Goal: Task Accomplishment & Management: Complete application form

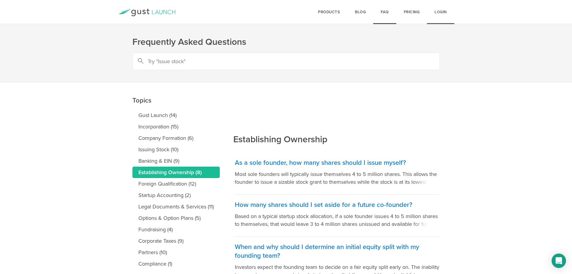
click at [443, 11] on link "Login" at bounding box center [440, 12] width 27 height 24
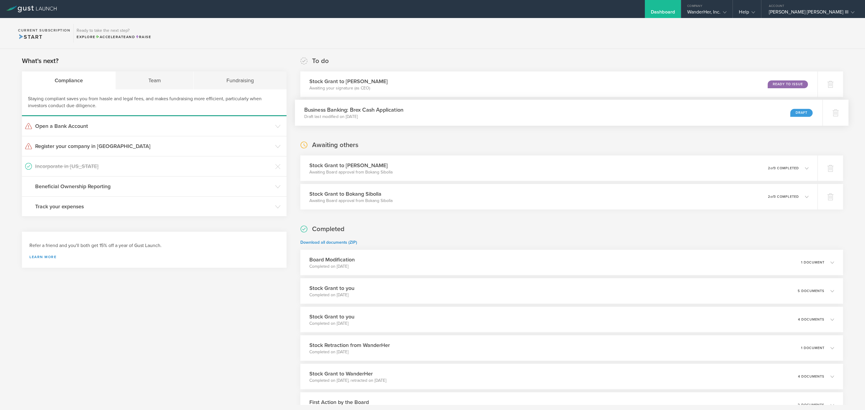
click at [369, 116] on p "Draft last modified on Sep 6, 2025" at bounding box center [353, 117] width 99 height 6
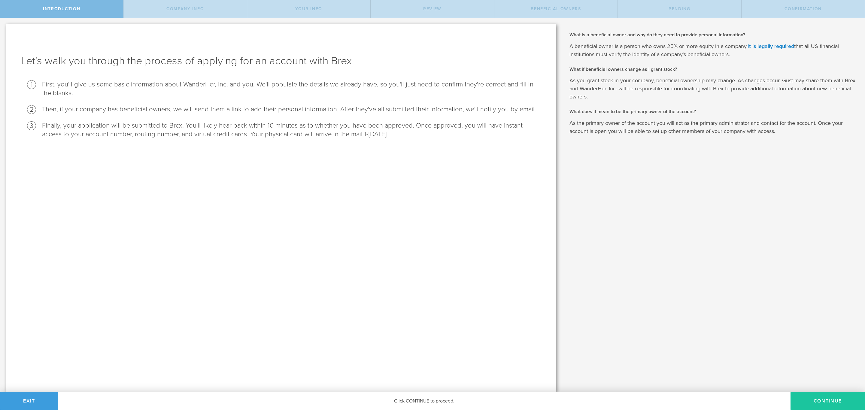
click at [837, 398] on button "Continue" at bounding box center [828, 401] width 75 height 18
select select "string:C_CORP"
type input "Solo women’s travel & safety app"
type input "(914) 318-4815"
checkbox input "true"
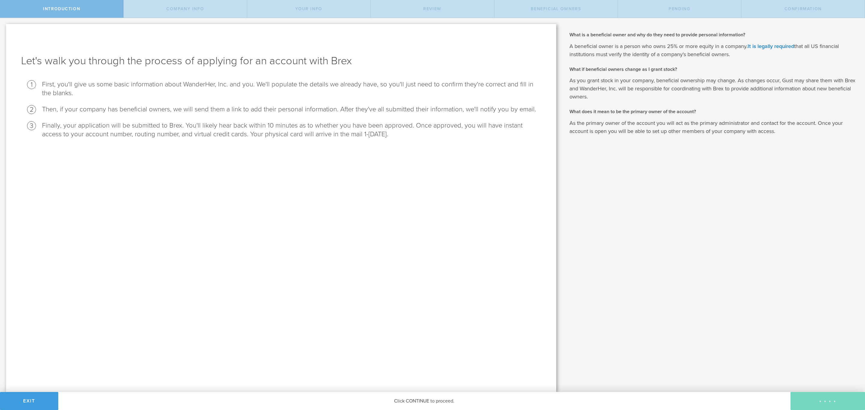
checkbox input "true"
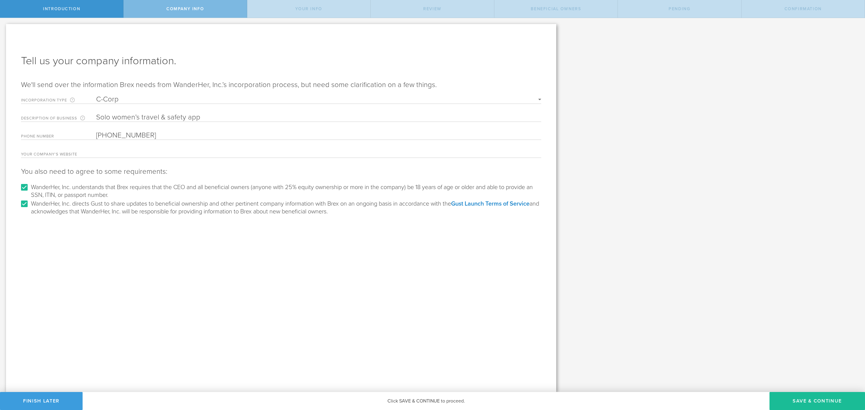
click at [227, 114] on input "Solo women’s travel & safety app" at bounding box center [318, 117] width 445 height 9
click at [130, 136] on input "(914) 318-4815" at bounding box center [318, 135] width 445 height 9
drag, startPoint x: 158, startPoint y: 134, endPoint x: 93, endPoint y: 132, distance: 65.0
click at [93, 132] on div "Phone number (914) 318-4815 Please enter a valid US phone number." at bounding box center [281, 135] width 520 height 9
drag, startPoint x: 139, startPoint y: 136, endPoint x: 145, endPoint y: 135, distance: 6.4
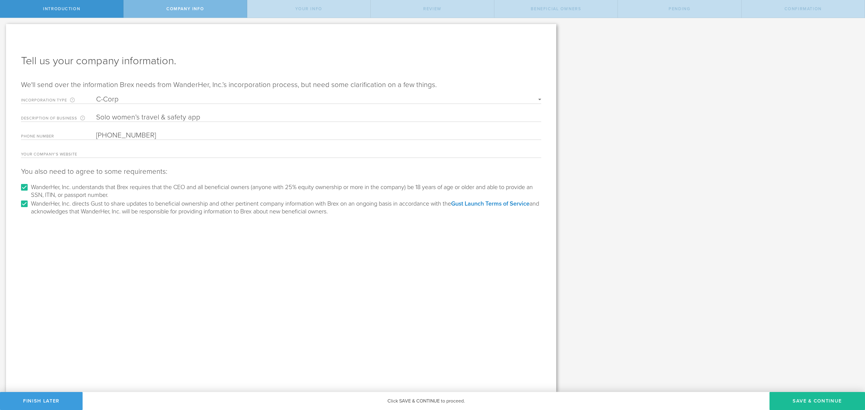
click at [139, 136] on input "(914) 318-4815" at bounding box center [318, 135] width 445 height 9
type input "9"
type input "+63 916 291 0027"
click at [148, 153] on input "text" at bounding box center [318, 153] width 445 height 9
click at [801, 401] on button "Save & Continue" at bounding box center [818, 401] width 96 height 18
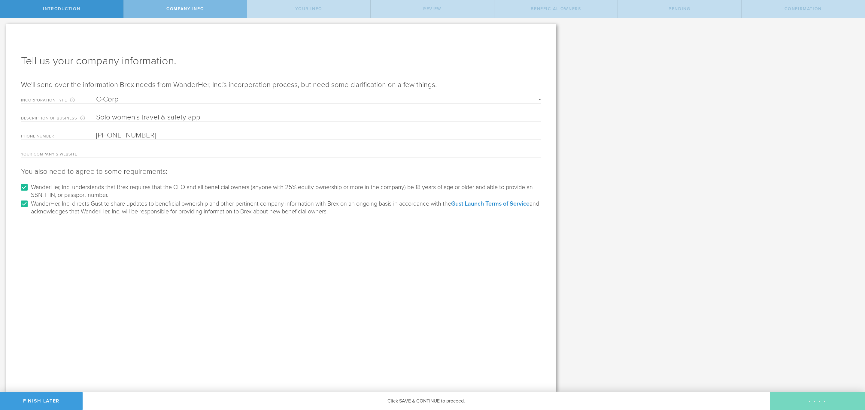
type input "[PERSON_NAME] [PERSON_NAME] III"
type input "Founder"
select select "string:SSN"
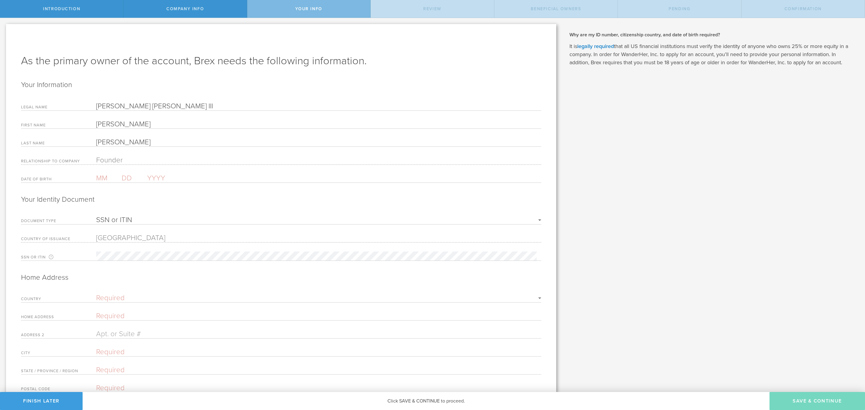
click at [215, 105] on input "[PERSON_NAME] [PERSON_NAME] III" at bounding box center [318, 106] width 445 height 9
drag, startPoint x: 233, startPoint y: 105, endPoint x: 27, endPoint y: 104, distance: 206.1
click at [27, 104] on div "Legal Name Lynn Cordell Nicholas III" at bounding box center [281, 106] width 520 height 9
type input "b"
drag, startPoint x: 199, startPoint y: 108, endPoint x: 187, endPoint y: 111, distance: 13.0
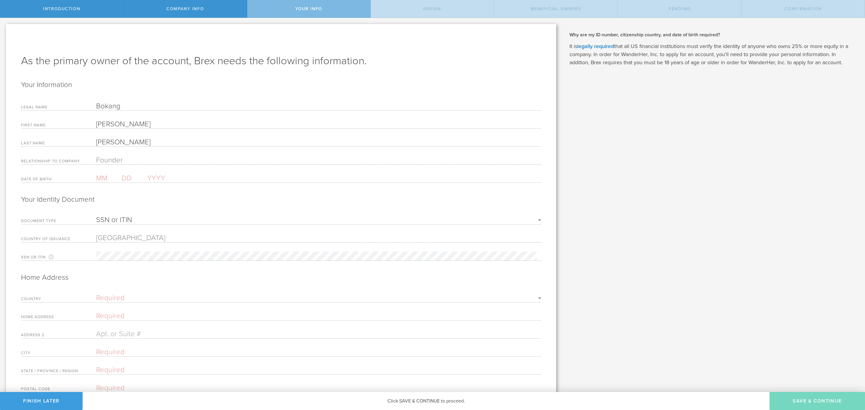
click at [199, 108] on input "Bokang" at bounding box center [318, 106] width 445 height 9
drag, startPoint x: 183, startPoint y: 109, endPoint x: 57, endPoint y: 105, distance: 126.3
click at [57, 105] on div "Legal Name Bokang" at bounding box center [281, 106] width 520 height 9
paste input "Sibolla"
drag, startPoint x: 121, startPoint y: 106, endPoint x: 69, endPoint y: 107, distance: 52.0
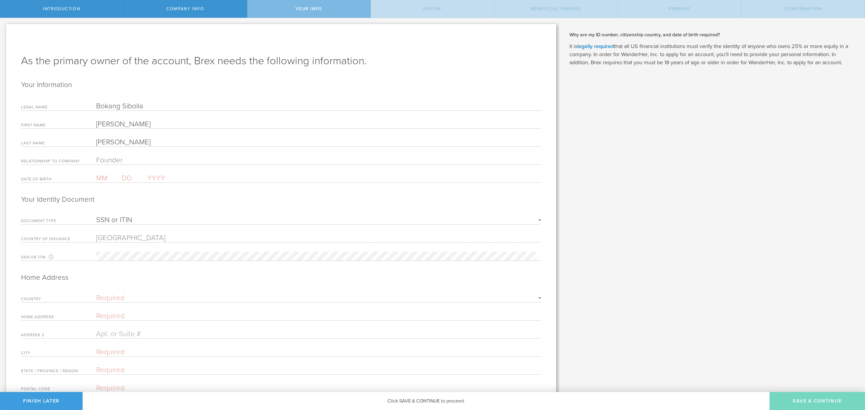
click at [69, 107] on div "Legal Name Bokang Sibolla" at bounding box center [281, 106] width 520 height 9
type input "Bokang Sibolla"
drag, startPoint x: 116, startPoint y: 124, endPoint x: 83, endPoint y: 124, distance: 33.4
click at [83, 124] on div "First Name Lynn" at bounding box center [281, 124] width 520 height 9
paste input "Bokang"
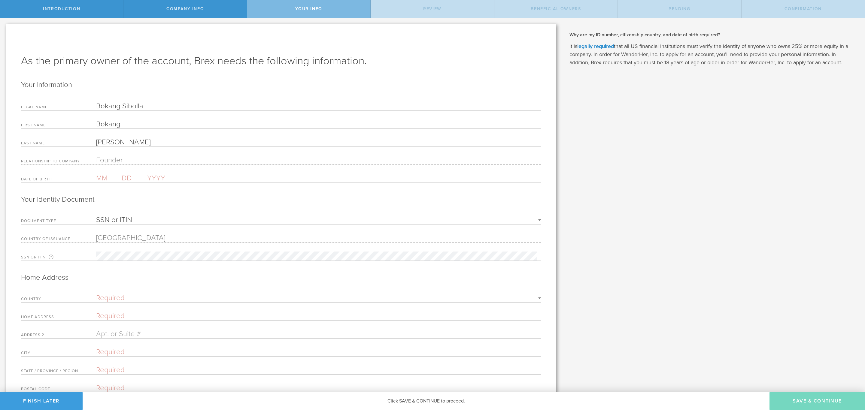
type input "Bokang"
drag, startPoint x: 154, startPoint y: 106, endPoint x: 123, endPoint y: 106, distance: 30.7
click at [123, 106] on input "Bokang Sibolla" at bounding box center [318, 106] width 445 height 9
drag, startPoint x: 128, startPoint y: 145, endPoint x: 80, endPoint y: 145, distance: 48.1
click at [80, 145] on div "Last Name Nicholas" at bounding box center [281, 142] width 520 height 9
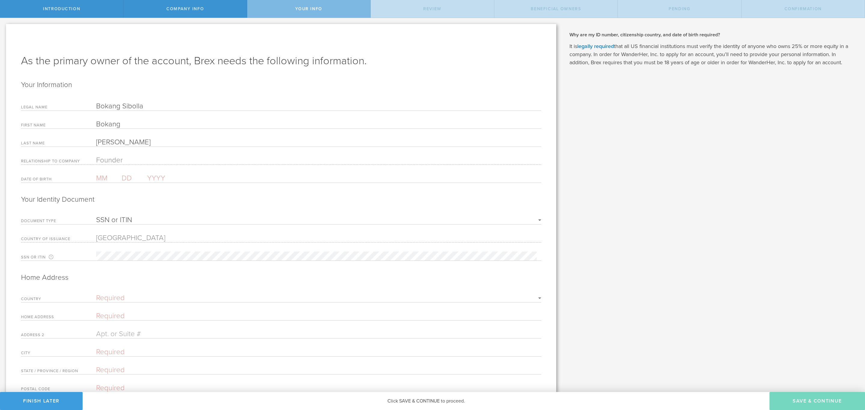
paste input "Sibolla"
type input "Sibolla"
click at [100, 183] on input "text" at bounding box center [109, 178] width 26 height 9
click at [101, 179] on input "text" at bounding box center [109, 178] width 26 height 9
click at [127, 182] on input "text" at bounding box center [135, 178] width 26 height 9
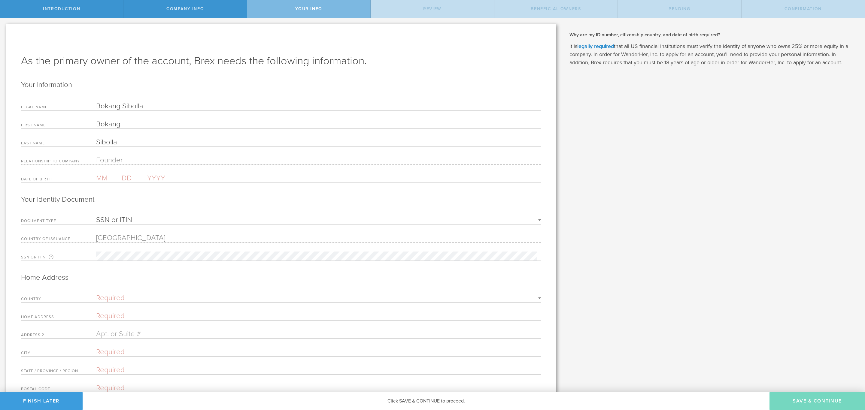
paste input "05"
type input "05"
click at [99, 179] on input "text" at bounding box center [109, 178] width 26 height 9
click at [103, 181] on input "05" at bounding box center [109, 178] width 26 height 9
type input "16"
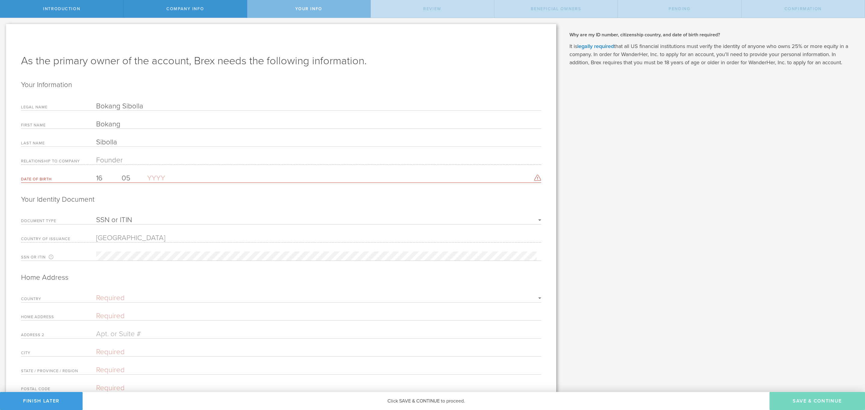
click at [163, 177] on input "text" at bounding box center [172, 178] width 51 height 9
type input "1994"
click at [146, 221] on select "SSN or ITIN Passport" at bounding box center [318, 220] width 445 height 7
select select "string:PASSPORT"
click at [96, 219] on select "SSN or ITIN Passport" at bounding box center [318, 220] width 445 height 7
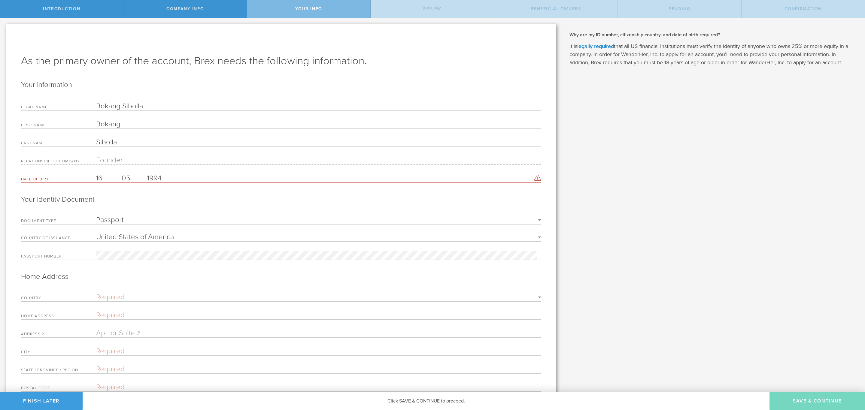
click at [160, 236] on select "United States of America Afghanistan Albania Algeria American Samoa Andorra Ang…" at bounding box center [318, 237] width 445 height 7
select select "string:ZA"
click at [96, 236] on select "United States of America Afghanistan Albania Algeria American Samoa Andorra Ang…" at bounding box center [318, 237] width 445 height 7
click at [134, 252] on form "Your Information Legal Name Bokang Sibolla First Name Bokang Last Name Sibolla …" at bounding box center [281, 236] width 520 height 312
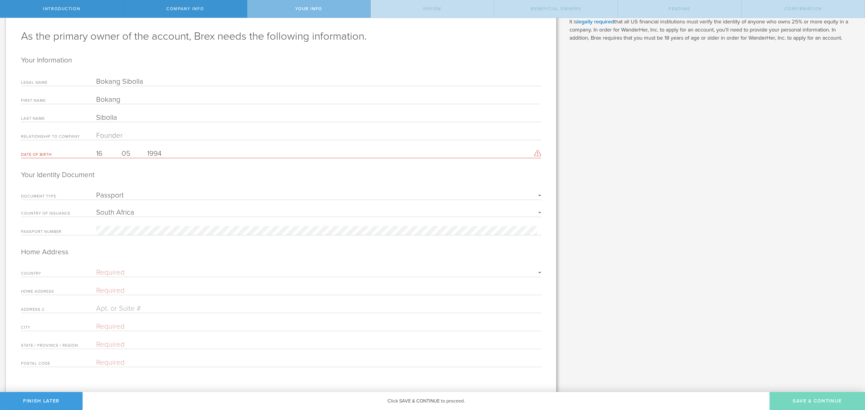
scroll to position [36, 0]
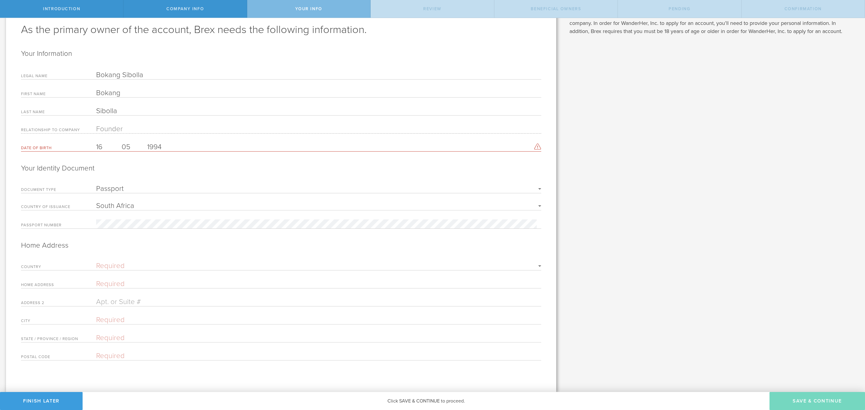
click at [118, 257] on form "Your Information Legal Name Bokang Sibolla First Name Bokang Last Name Sibolla …" at bounding box center [281, 205] width 520 height 312
click at [117, 263] on select "Required United States of America Afghanistan Albania Algeria American Samoa An…" at bounding box center [318, 266] width 445 height 7
click at [107, 143] on input "16" at bounding box center [109, 147] width 26 height 9
click at [130, 143] on input "05" at bounding box center [135, 147] width 26 height 9
click at [102, 143] on input "text" at bounding box center [109, 147] width 26 height 9
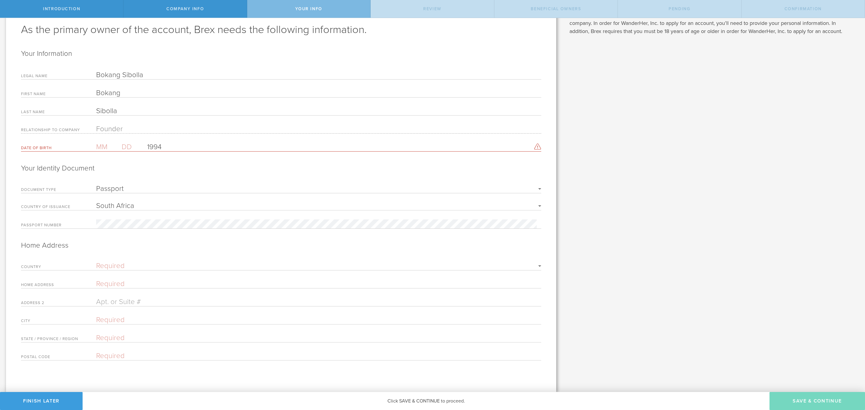
click at [127, 143] on input "text" at bounding box center [135, 147] width 26 height 9
type input "16"
click at [96, 143] on div "Date of birth 16 1994 Please enter a valid date in the specified format" at bounding box center [281, 147] width 520 height 9
click at [102, 143] on input "text" at bounding box center [109, 147] width 26 height 9
type input "05"
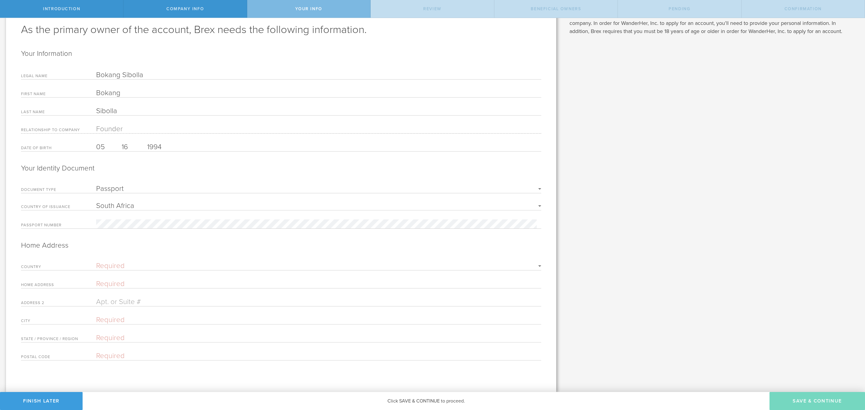
click at [185, 264] on select "Required United States of America Afghanistan Albania Algeria American Samoa An…" at bounding box center [318, 266] width 445 height 7
select select "string:ZA"
click at [96, 263] on select "Required United States of America Afghanistan Albania Algeria American Samoa An…" at bounding box center [318, 266] width 445 height 7
click at [158, 284] on input "text" at bounding box center [318, 284] width 445 height 9
click at [161, 283] on input "text" at bounding box center [318, 284] width 445 height 9
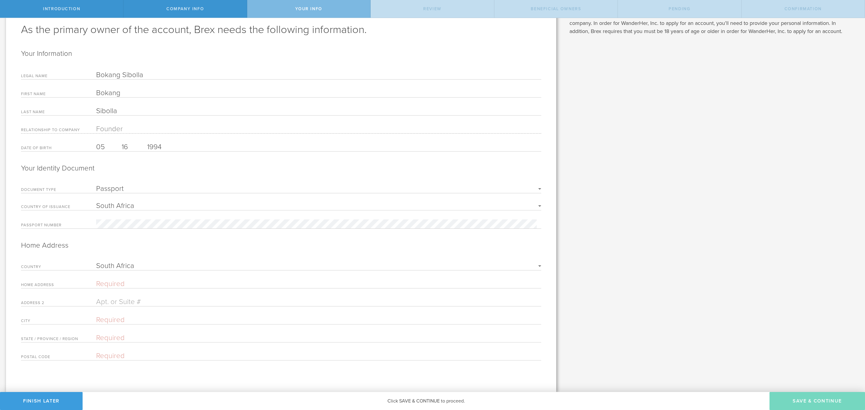
paste input "34 Shortmarket St, Cape Town City Centre, Cape Town, 8000, South Africa"
drag, startPoint x: 270, startPoint y: 280, endPoint x: 372, endPoint y: 280, distance: 102.2
click at [372, 280] on input "34 Shortmarket St, Cape Town City Centre, Cape Town, 8000, South Africa" at bounding box center [318, 284] width 445 height 9
type input "34 Shortmarket St, Cape Town City Centre, Cape Town, 8000, South Africa"
click at [151, 319] on input "text" at bounding box center [318, 320] width 445 height 9
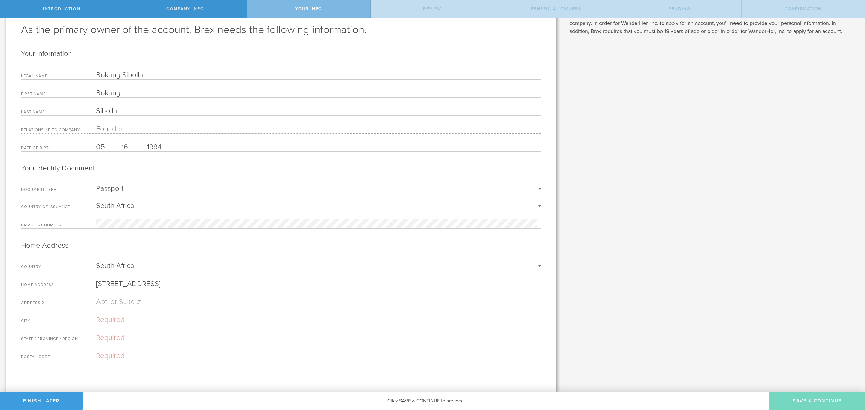
paste input "8000, South Africa"
drag, startPoint x: 117, startPoint y: 316, endPoint x: 83, endPoint y: 316, distance: 33.4
click at [83, 316] on div "City 8000, South Africa" at bounding box center [281, 320] width 520 height 9
type input "South Africa"
click at [117, 356] on input "text" at bounding box center [318, 356] width 445 height 9
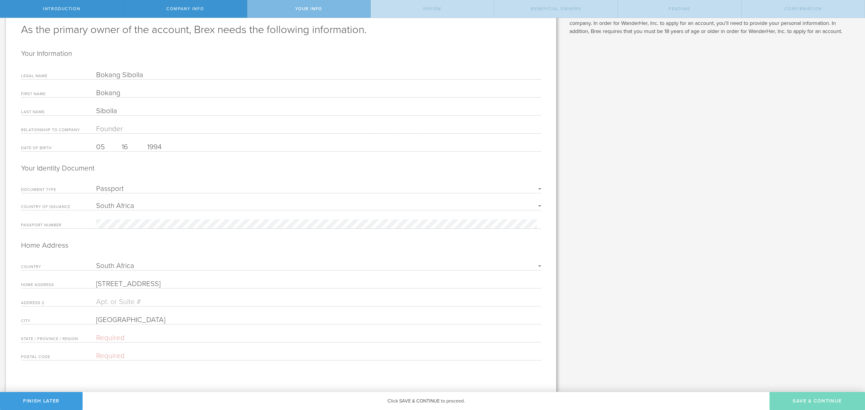
paste input "8000,"
drag, startPoint x: 102, startPoint y: 337, endPoint x: 117, endPoint y: 337, distance: 15.3
click at [103, 337] on input "text" at bounding box center [318, 338] width 445 height 9
click at [146, 351] on form "Your Information Legal Name Bokang Sibolla First Name Bokang Last Name Sibolla …" at bounding box center [281, 205] width 520 height 312
click at [144, 356] on input "8000," at bounding box center [318, 356] width 445 height 9
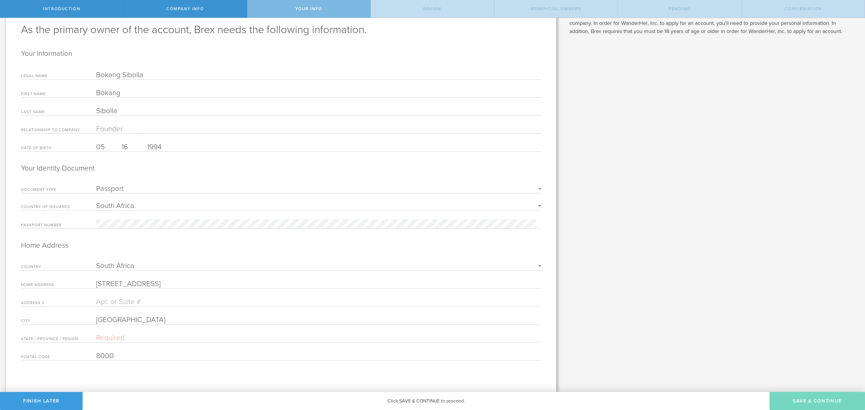
type input "8000"
click at [107, 329] on form "Your Information Legal Name Bokang Sibolla First Name Bokang Last Name Sibolla …" at bounding box center [281, 205] width 520 height 312
click at [108, 332] on form "Your Information Legal Name Bokang Sibolla First Name Bokang Last Name Sibolla …" at bounding box center [281, 205] width 520 height 312
click at [109, 334] on input "text" at bounding box center [318, 338] width 445 height 9
drag, startPoint x: 339, startPoint y: 307, endPoint x: 334, endPoint y: 307, distance: 5.4
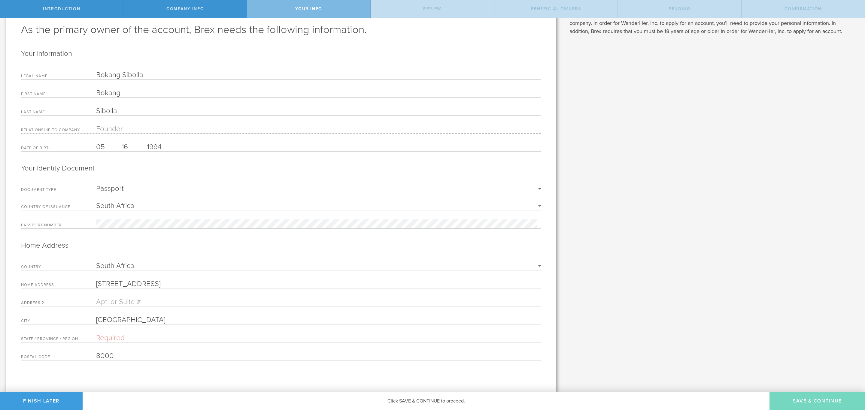
click at [338, 307] on form "Your Information Legal Name Bokang Sibolla First Name Bokang Last Name Sibolla …" at bounding box center [281, 205] width 520 height 312
drag, startPoint x: 156, startPoint y: 282, endPoint x: 265, endPoint y: 276, distance: 108.9
click at [265, 276] on form "Your Information Legal Name Bokang Sibolla First Name Bokang Last Name Sibolla …" at bounding box center [281, 205] width 520 height 312
type input "34 Shortmarket St, , 8000, South Africa"
drag, startPoint x: 130, startPoint y: 319, endPoint x: 87, endPoint y: 317, distance: 42.7
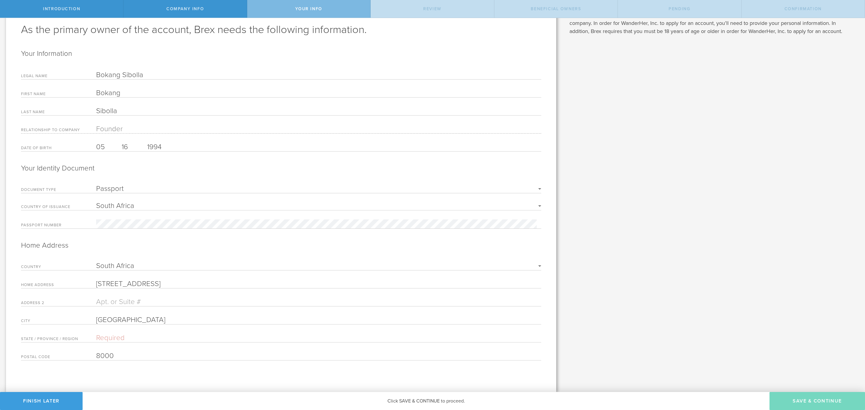
click at [87, 317] on div "City South Africa" at bounding box center [281, 320] width 520 height 9
paste input "Cape Town City Centre, Cape Town"
drag, startPoint x: 124, startPoint y: 339, endPoint x: 131, endPoint y: 337, distance: 7.5
click at [124, 339] on input "text" at bounding box center [318, 338] width 445 height 9
click at [299, 304] on input "text" at bounding box center [318, 302] width 445 height 9
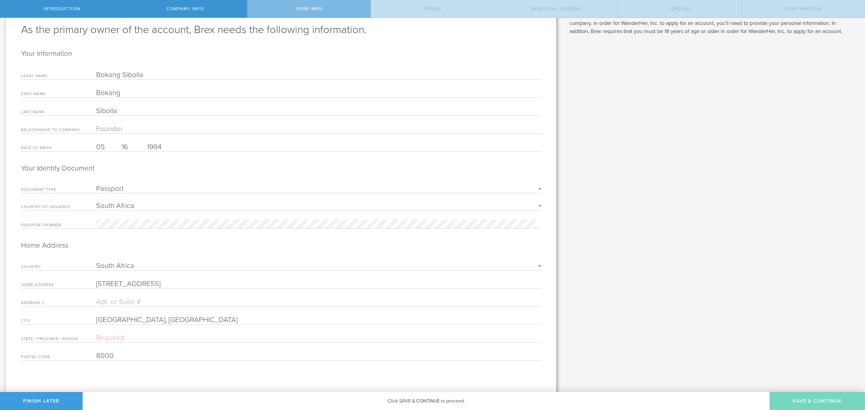
drag, startPoint x: 244, startPoint y: 310, endPoint x: 234, endPoint y: 311, distance: 9.4
click at [244, 310] on form "Your Information Legal Name Bokang Sibolla First Name Bokang Last Name Sibolla …" at bounding box center [281, 205] width 520 height 312
drag, startPoint x: 211, startPoint y: 319, endPoint x: 168, endPoint y: 319, distance: 43.3
click at [168, 319] on input "Cape Town City Centre, Cape Town" at bounding box center [318, 320] width 445 height 9
type input "Cape Town City Centre"
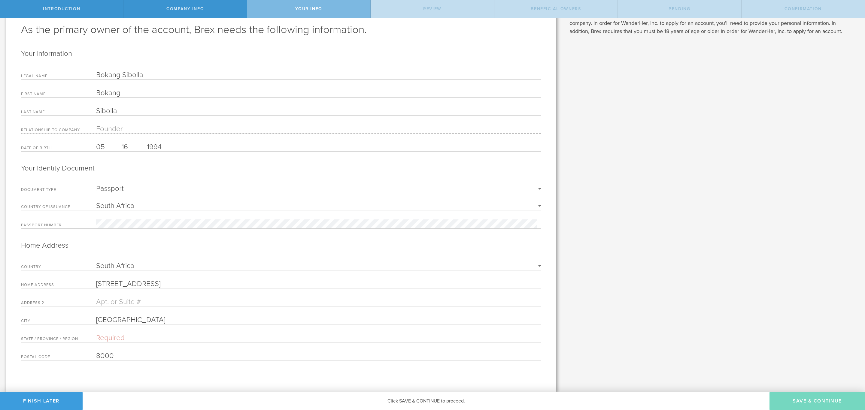
click at [128, 333] on form "Your Information Legal Name Bokang Sibolla First Name Bokang Last Name Sibolla …" at bounding box center [281, 205] width 520 height 312
click at [126, 338] on input "text" at bounding box center [318, 338] width 445 height 9
paste input ", Cape Town"
drag, startPoint x: 99, startPoint y: 338, endPoint x: 91, endPoint y: 336, distance: 8.3
click at [91, 336] on div "State / Province / Region , Cape Town" at bounding box center [281, 338] width 520 height 9
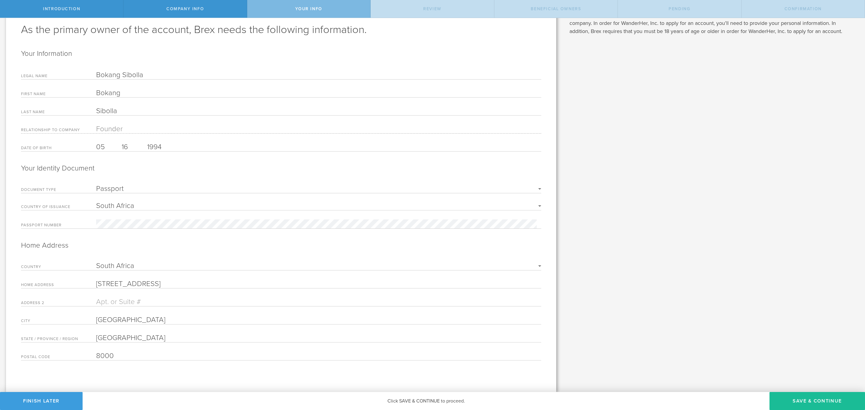
type input "Cape Town"
drag, startPoint x: 139, startPoint y: 300, endPoint x: 132, endPoint y: 296, distance: 7.9
click at [139, 300] on input "text" at bounding box center [318, 302] width 445 height 9
click at [817, 398] on button "Save & Continue" at bounding box center [818, 401] width 96 height 18
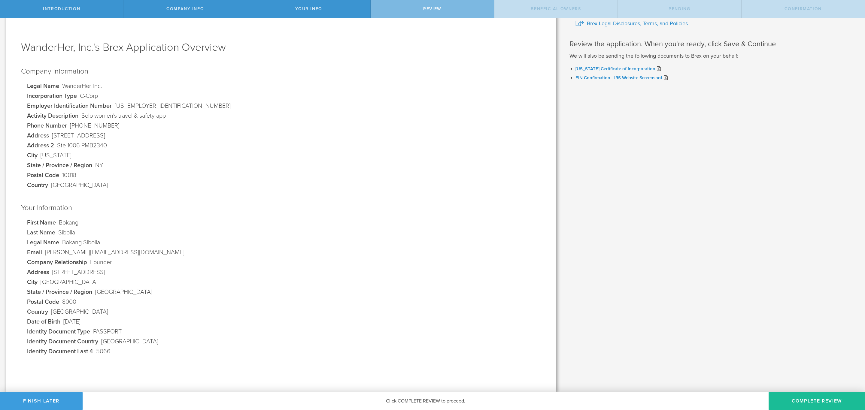
scroll to position [0, 0]
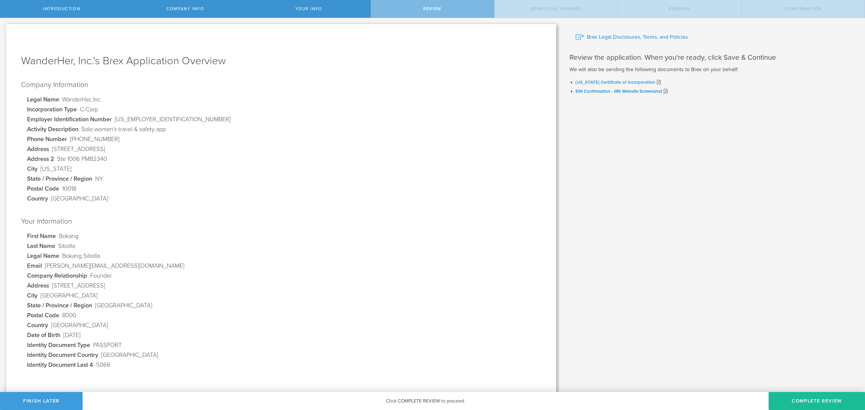
click at [624, 81] on link "Delaware Certificate of Incorporation" at bounding box center [616, 82] width 80 height 5
click at [603, 92] on link "EIN Confirmation - IRS Website Screenshot" at bounding box center [619, 91] width 87 height 5
click at [312, 6] on span "Your Info" at bounding box center [308, 8] width 27 height 5
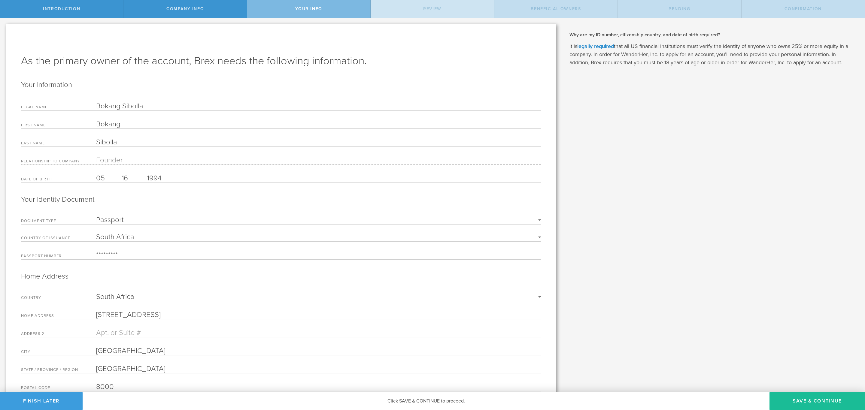
click at [407, 8] on div "Review" at bounding box center [433, 9] width 124 height 18
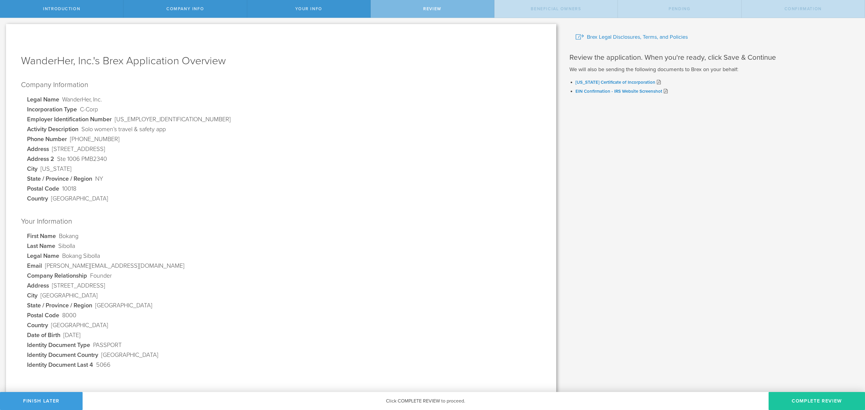
click at [799, 396] on button "Complete Review" at bounding box center [817, 401] width 96 height 18
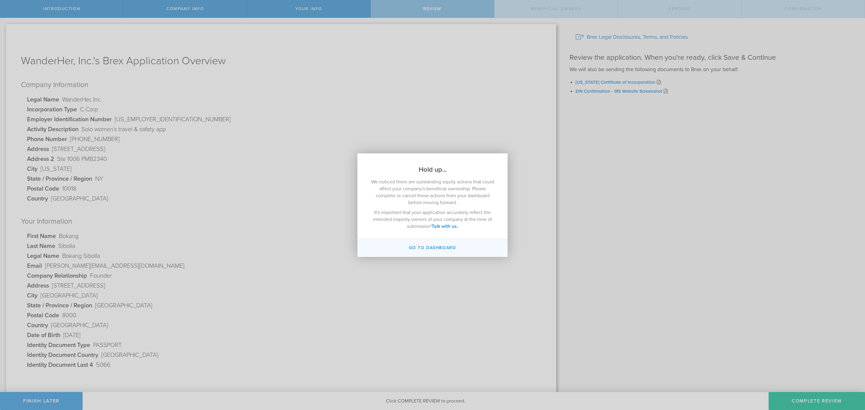
click at [462, 249] on button "Go to Dashboard" at bounding box center [433, 249] width 150 height 18
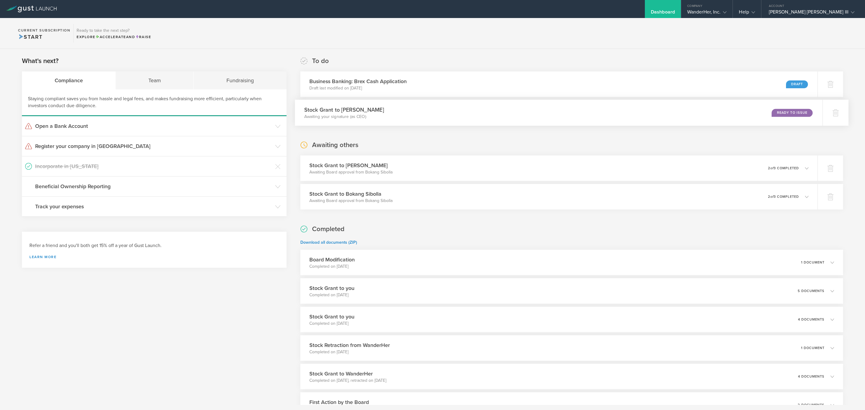
click at [533, 115] on div "Stock Grant to [PERSON_NAME] Moral Awaiting your signature (as CEO) Ready to Is…" at bounding box center [559, 113] width 528 height 26
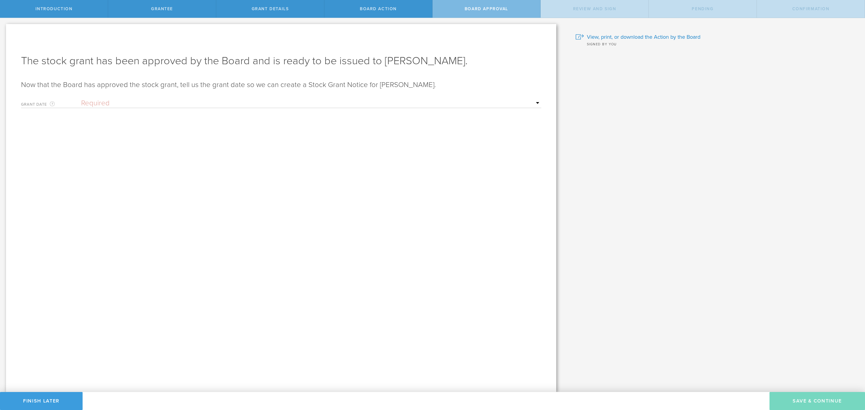
click at [130, 104] on select "Required Upon grantee's signature A specific date" at bounding box center [311, 103] width 460 height 9
select select "uponGranteeSignature"
click at [81, 99] on select "Required Upon grantee's signature A specific date" at bounding box center [311, 103] width 460 height 9
click at [809, 401] on button "Save & Continue" at bounding box center [818, 401] width 96 height 18
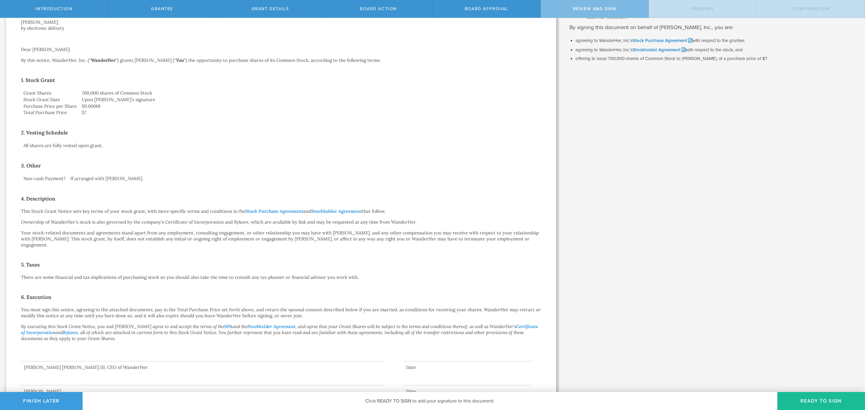
scroll to position [67, 0]
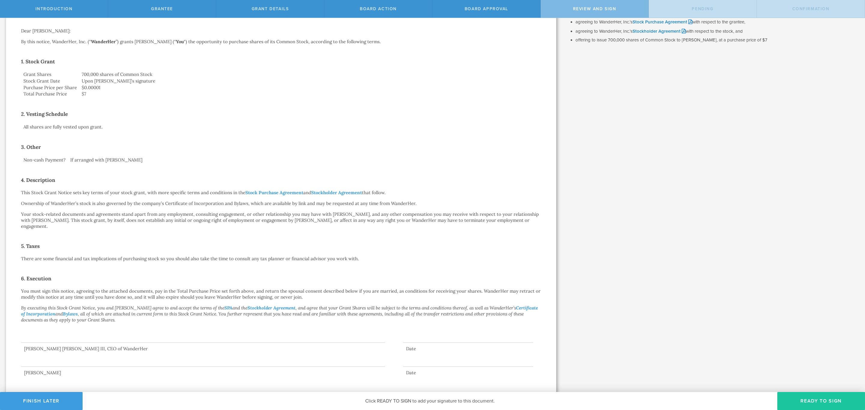
click at [820, 401] on button "Ready to Sign" at bounding box center [822, 401] width 88 height 18
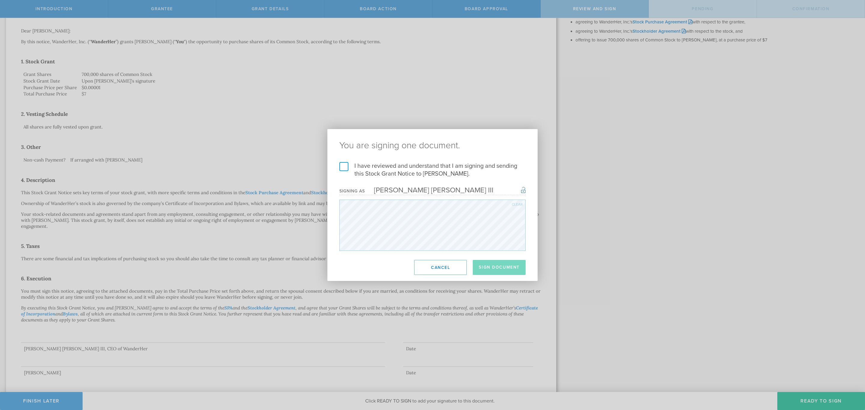
click at [346, 165] on label "I have reviewed and understand that I am signing and sending this Stock Grant N…" at bounding box center [433, 170] width 186 height 16
click at [0, 0] on input "I have reviewed and understand that I am signing and sending this Stock Grant N…" at bounding box center [0, 0] width 0 height 0
click at [506, 270] on button "Sign Document" at bounding box center [499, 267] width 53 height 15
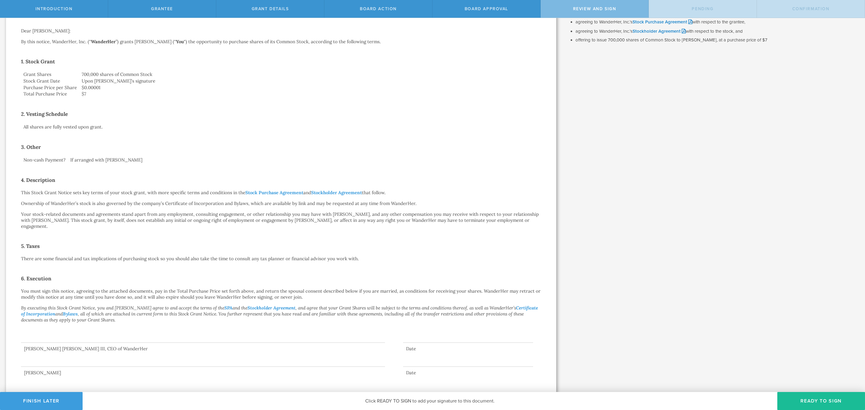
scroll to position [0, 0]
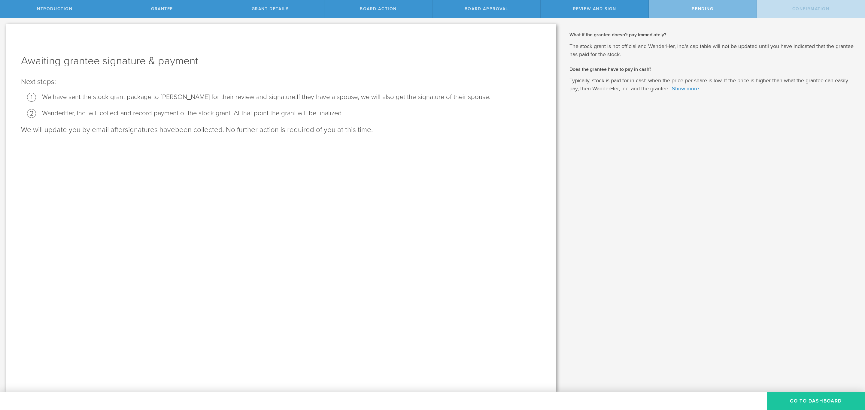
click at [802, 397] on button "Go To Dashboard" at bounding box center [816, 401] width 98 height 18
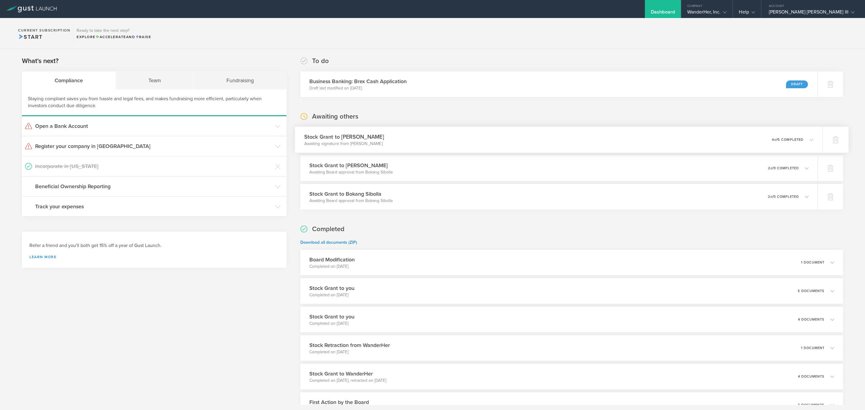
click at [411, 147] on div "Stock Grant to Sergio Ruiz Moral Awaiting signature from Sergio Ruiz Moral 0 un…" at bounding box center [559, 140] width 528 height 26
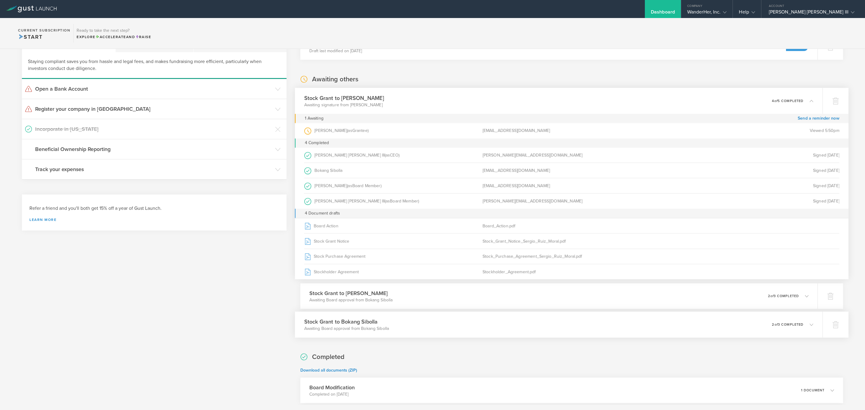
scroll to position [90, 0]
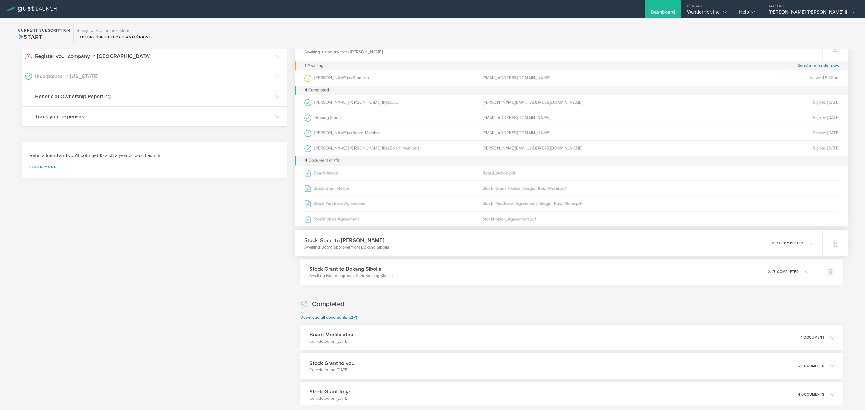
click at [450, 247] on div "Stock Grant to Sergio Ruiz Moral Awaiting Board approval from Bokang Sibolla 0 …" at bounding box center [559, 243] width 528 height 26
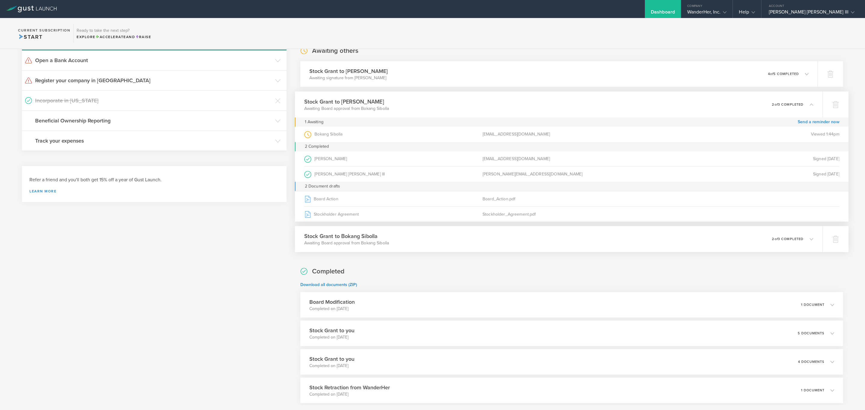
scroll to position [45, 0]
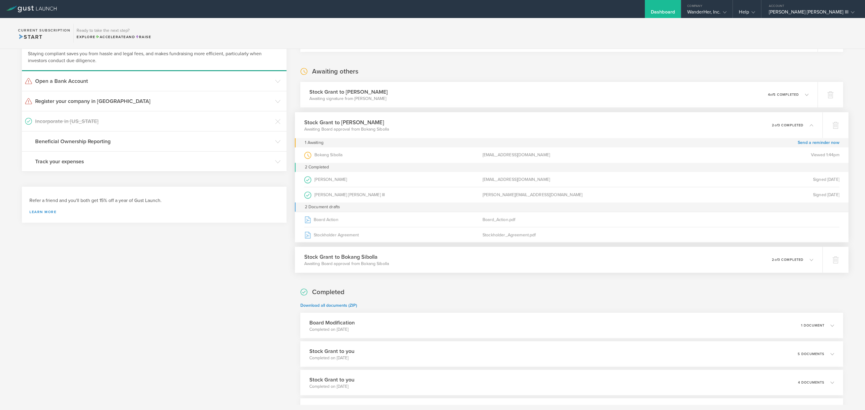
click at [639, 259] on div "Stock Grant to Bokang Sibolla Awaiting Board approval from Bokang Sibolla 0 und…" at bounding box center [559, 260] width 528 height 26
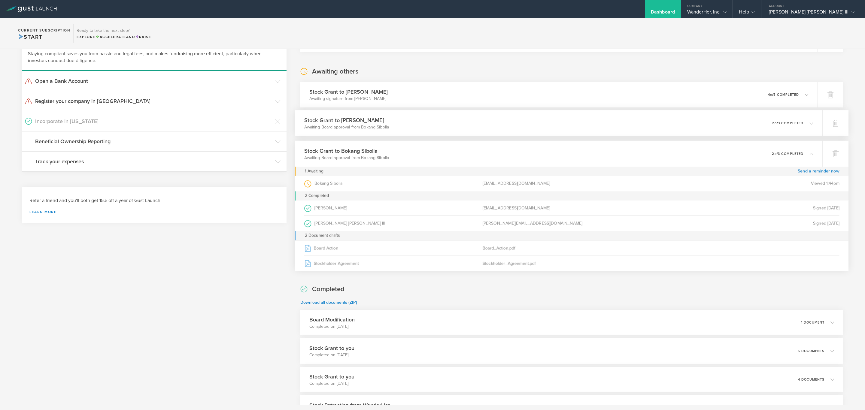
click at [580, 130] on div "Stock Grant to Sergio Ruiz Moral Awaiting Board approval from Bokang Sibolla 0 …" at bounding box center [559, 123] width 528 height 26
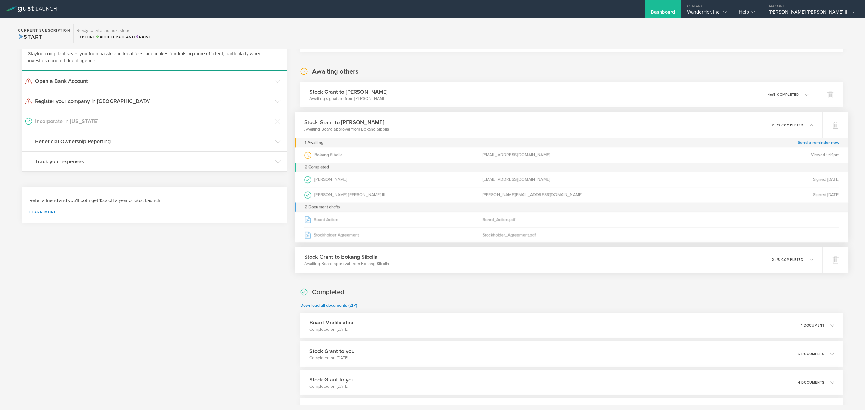
click at [603, 259] on div "Stock Grant to Bokang Sibolla Awaiting Board approval from Bokang Sibolla 0 und…" at bounding box center [559, 260] width 528 height 26
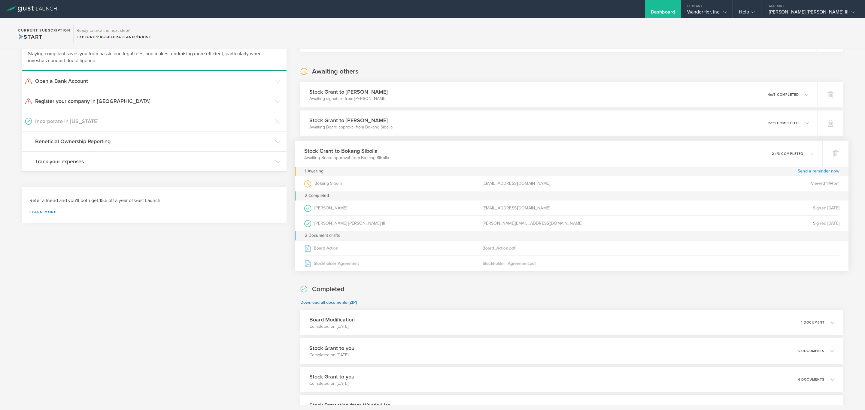
click at [819, 169] on link "Send a reminder now" at bounding box center [819, 171] width 42 height 9
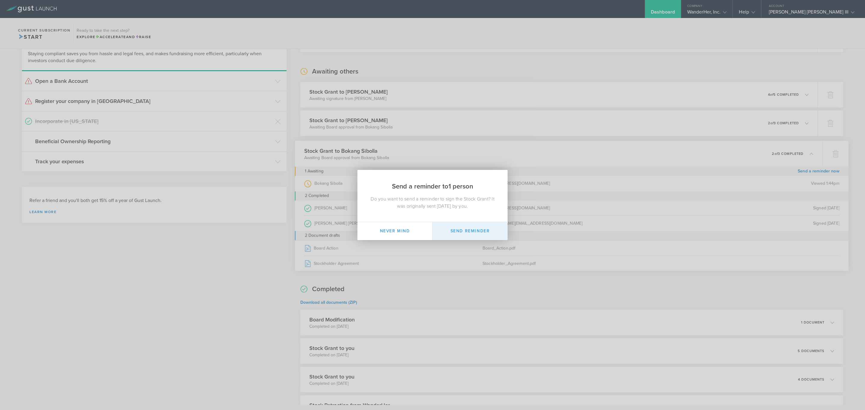
click at [479, 231] on button "Send Reminder" at bounding box center [470, 231] width 75 height 18
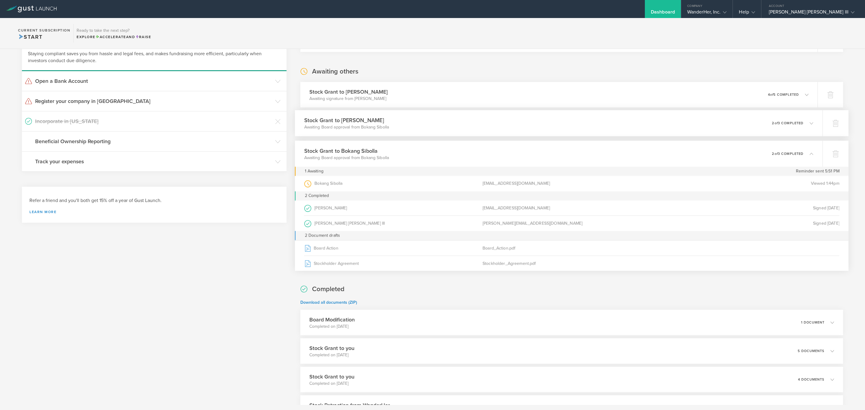
click at [810, 124] on icon at bounding box center [812, 123] width 4 height 4
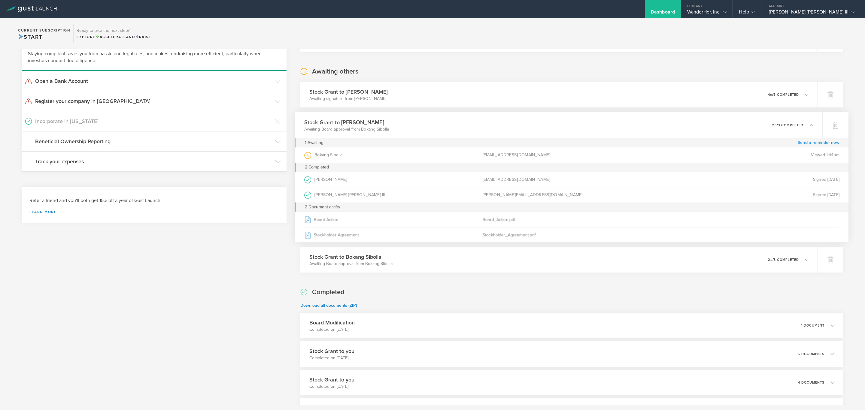
click at [811, 143] on link "Send a reminder now" at bounding box center [819, 142] width 42 height 9
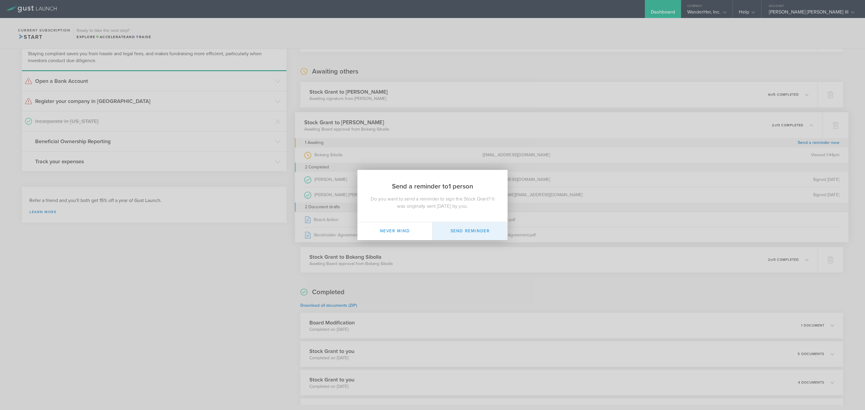
click at [491, 223] on button "Send Reminder" at bounding box center [470, 231] width 75 height 18
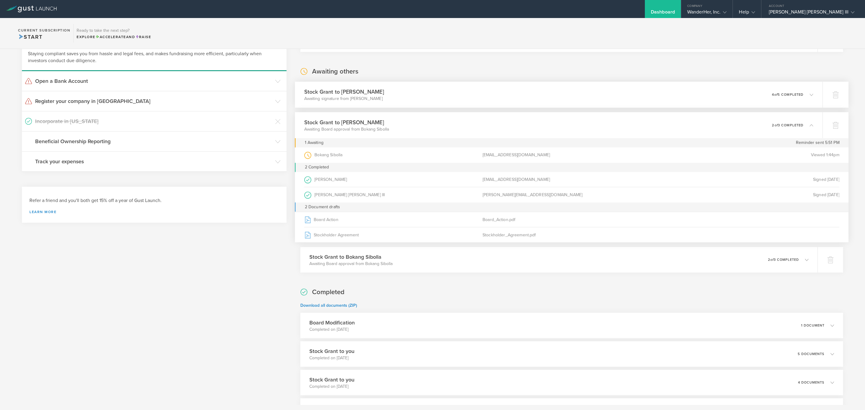
click at [707, 99] on div "Stock Grant to Sergio Ruiz Moral Awaiting signature from Sergio Ruiz Moral 0 un…" at bounding box center [559, 95] width 528 height 26
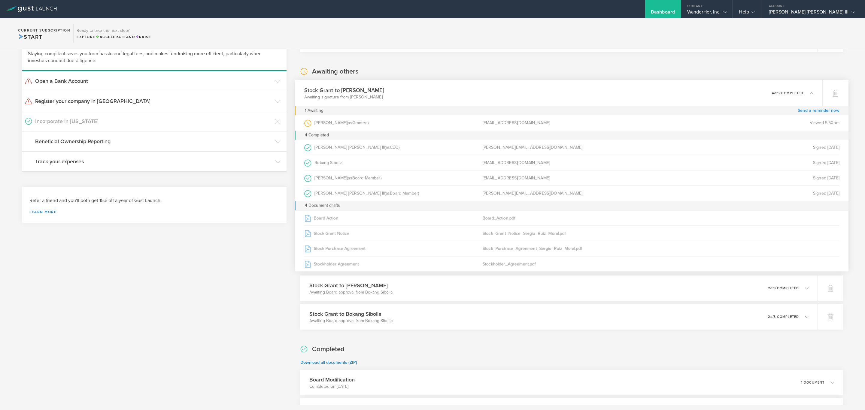
click at [806, 111] on link "Send a reminder now" at bounding box center [819, 110] width 42 height 9
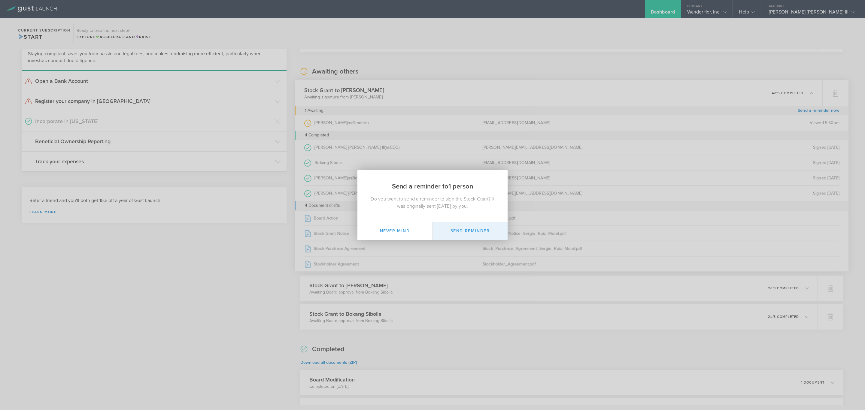
click at [473, 233] on button "Send Reminder" at bounding box center [470, 231] width 75 height 18
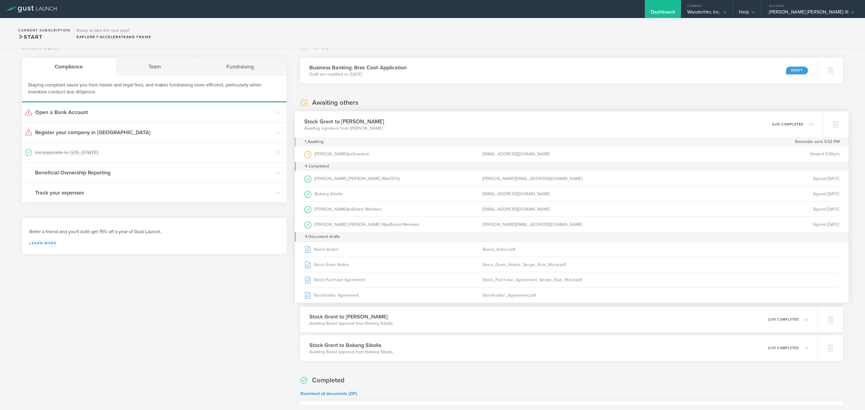
scroll to position [0, 0]
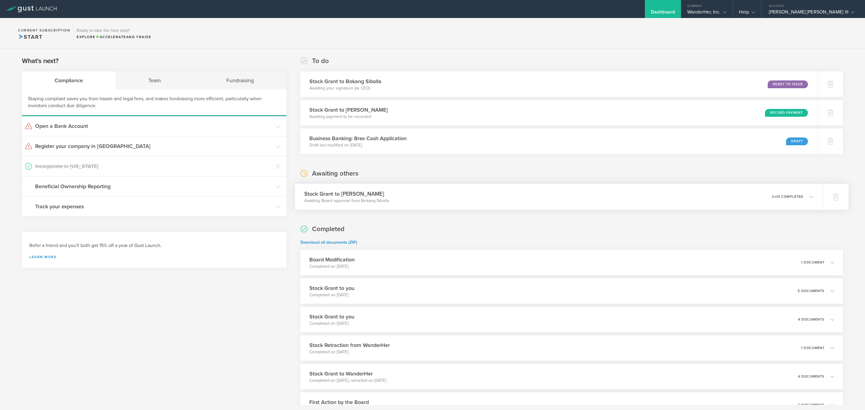
click at [408, 203] on div "Stock Grant to [PERSON_NAME] Moral Awaiting Board approval from Bokang Sibolla …" at bounding box center [559, 197] width 528 height 26
click at [464, 106] on div "Stock Grant to Sergio Ruiz Moral Awaiting payment to be recorded Record Payment" at bounding box center [559, 113] width 528 height 26
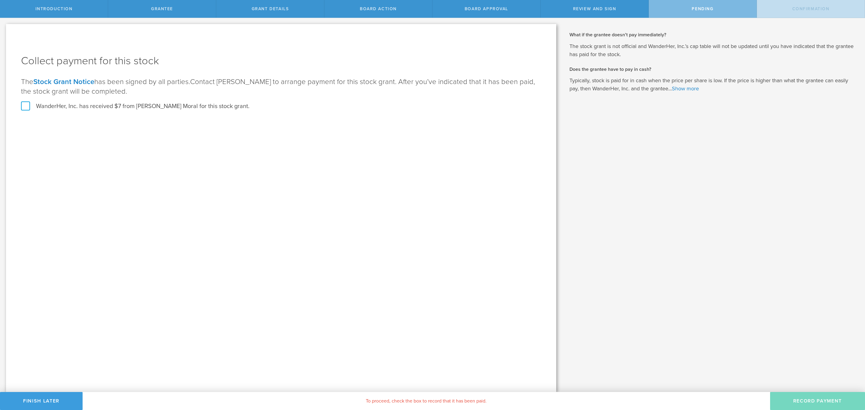
click at [24, 105] on label "WanderHer, Inc. has received $7 from [PERSON_NAME] Moral for this stock grant." at bounding box center [135, 106] width 229 height 8
click at [0, 0] on input "WanderHer, Inc. has received $7 from [PERSON_NAME] Moral for this stock grant." at bounding box center [0, 0] width 0 height 0
click at [800, 398] on button "Record Payment" at bounding box center [818, 401] width 95 height 18
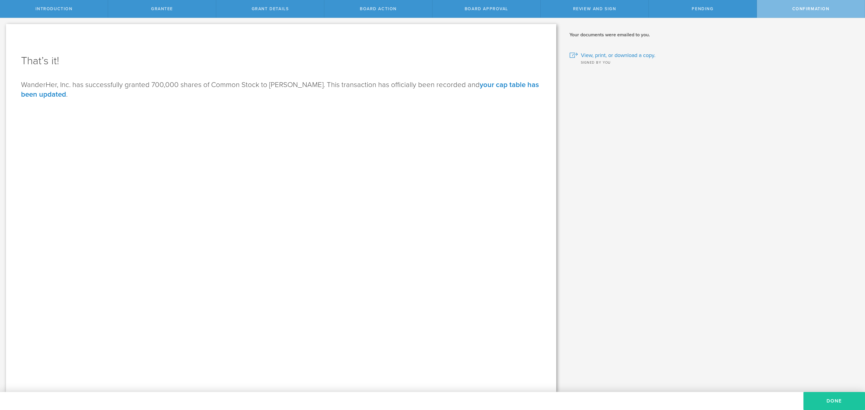
click at [821, 404] on button "Done" at bounding box center [835, 401] width 62 height 18
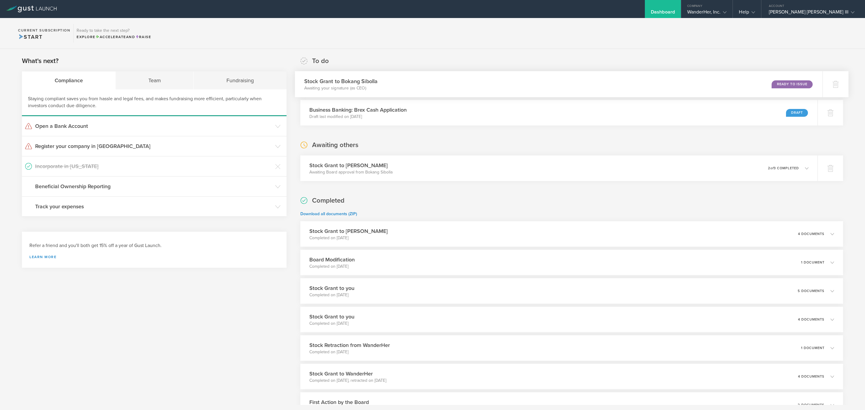
click at [604, 80] on div "Stock Grant to Bokang Sibolla Awaiting your signature (as CEO) Ready to Issue" at bounding box center [559, 84] width 528 height 26
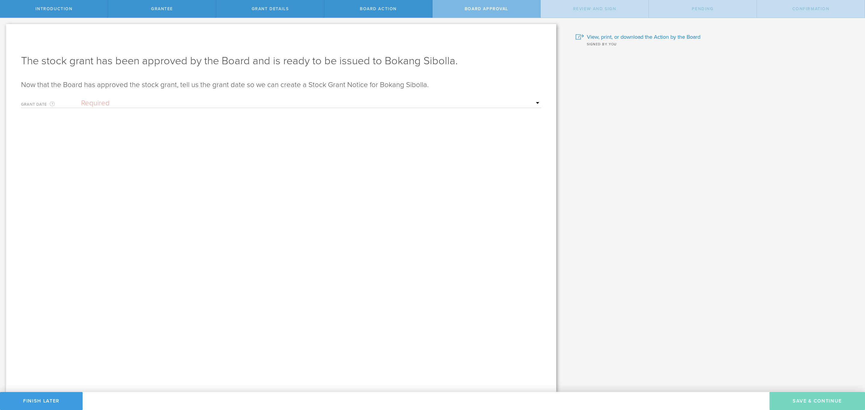
click at [189, 105] on select "Required Upon grantee's signature A specific date" at bounding box center [311, 103] width 460 height 9
select select "uponGranteeSignature"
click at [81, 99] on select "Required Upon grantee's signature A specific date" at bounding box center [311, 103] width 460 height 9
click at [813, 398] on button "Save & Continue" at bounding box center [818, 401] width 96 height 18
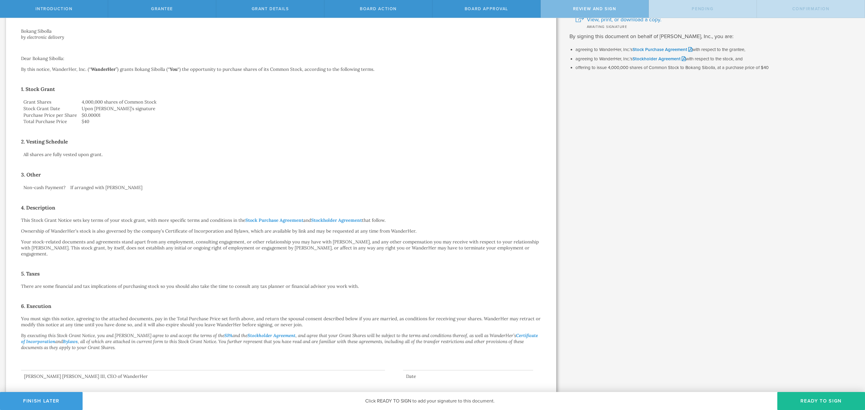
scroll to position [67, 0]
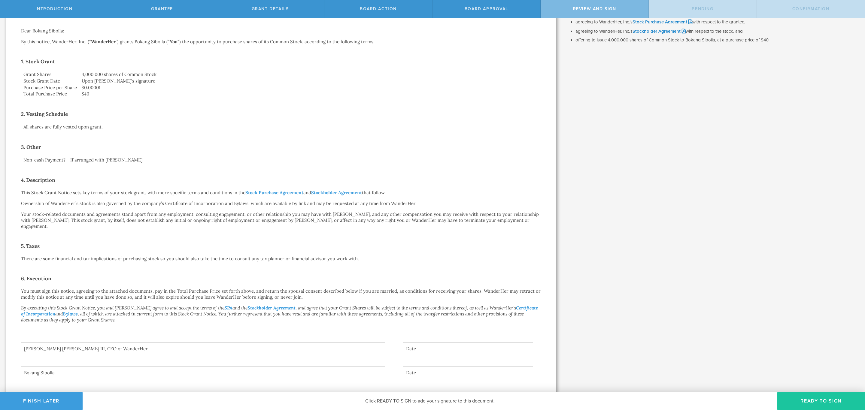
click at [809, 399] on button "Ready to Sign" at bounding box center [822, 401] width 88 height 18
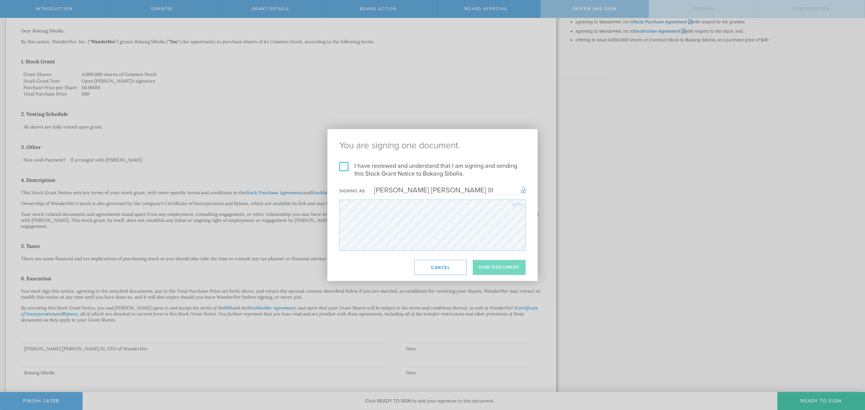
click at [342, 169] on label "I have reviewed and understand that I am signing and sending this Stock Grant N…" at bounding box center [433, 170] width 186 height 16
click at [0, 0] on input "I have reviewed and understand that I am signing and sending this Stock Grant N…" at bounding box center [0, 0] width 0 height 0
click at [522, 268] on button "Sign Document" at bounding box center [499, 267] width 53 height 15
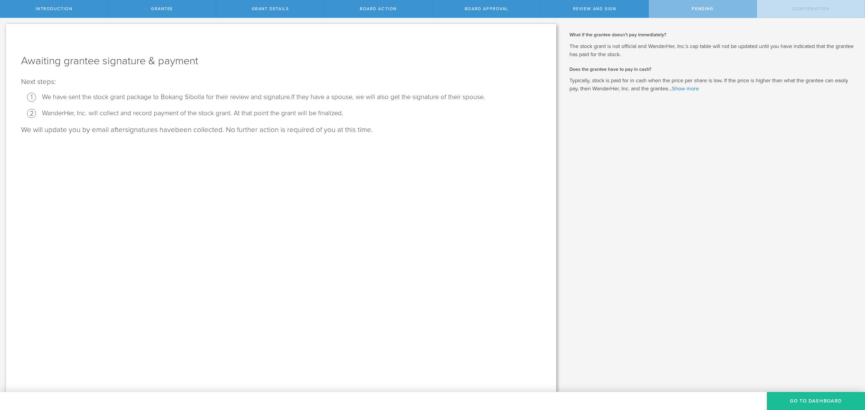
scroll to position [0, 0]
click at [786, 398] on button "Go To Dashboard" at bounding box center [816, 401] width 98 height 18
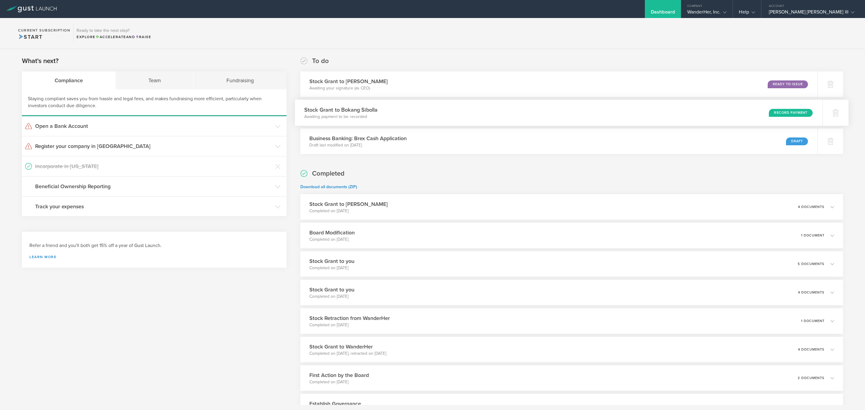
click at [486, 110] on div "Stock Grant to Bokang Sibolla Awaiting payment to be recorded Record Payment" at bounding box center [559, 113] width 528 height 26
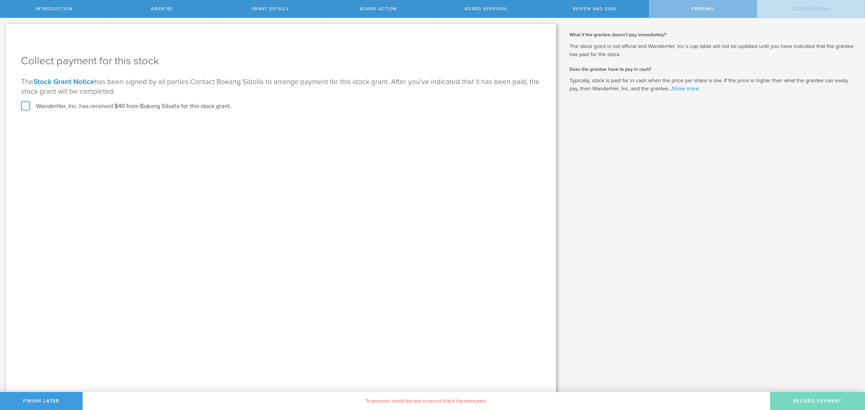
click at [24, 107] on label "WanderHer, Inc. has received $40 from Bokang Sibolla for this stock grant." at bounding box center [126, 106] width 210 height 8
click at [0, 0] on input "WanderHer, Inc. has received $40 from Bokang Sibolla for this stock grant." at bounding box center [0, 0] width 0 height 0
click at [787, 401] on button "Record Payment" at bounding box center [818, 401] width 95 height 18
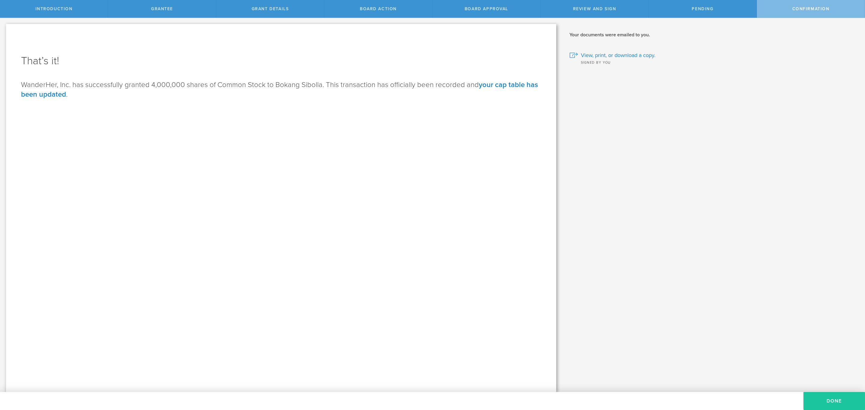
click at [846, 394] on button "Done" at bounding box center [835, 401] width 62 height 18
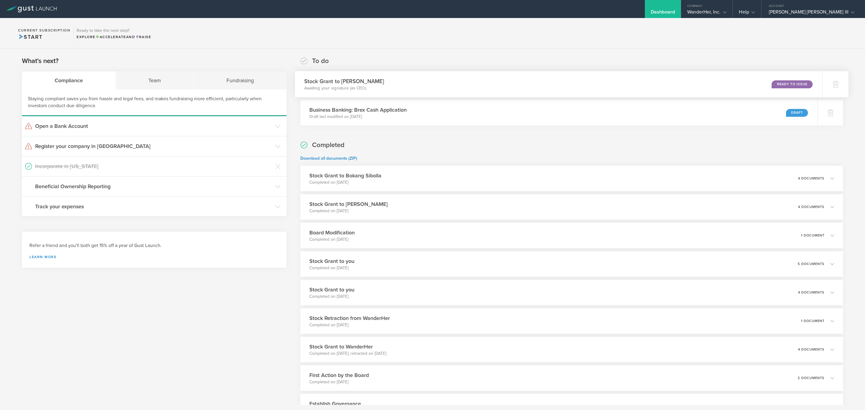
click at [439, 90] on div "Stock Grant to [PERSON_NAME] Moral Awaiting your signature (as CEO) Ready to Is…" at bounding box center [559, 84] width 528 height 26
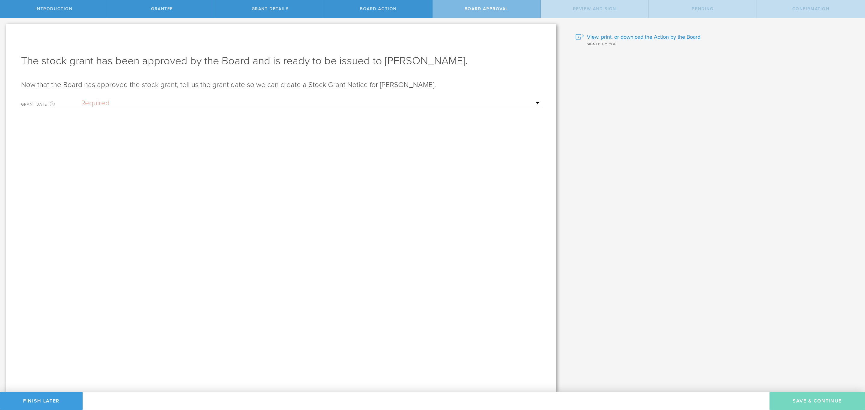
click at [332, 103] on select "Required Upon grantee's signature A specific date" at bounding box center [311, 103] width 460 height 9
select select "uponGranteeSignature"
click at [81, 99] on select "Required Upon grantee's signature A specific date" at bounding box center [311, 103] width 460 height 9
click at [50, 399] on button "Finish Later" at bounding box center [41, 401] width 83 height 18
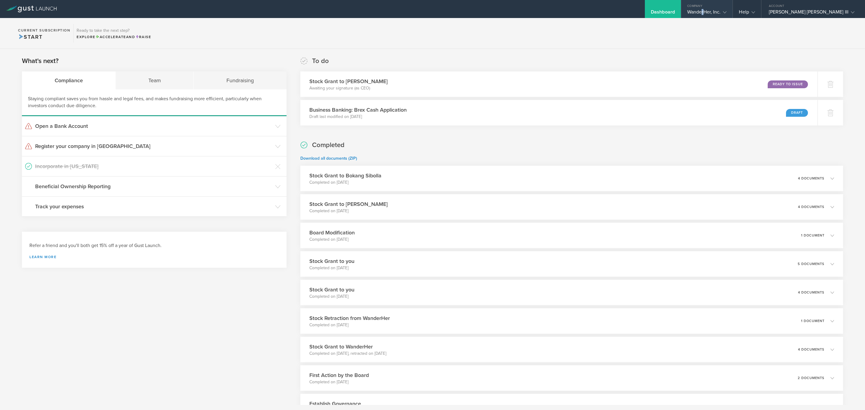
click at [727, 12] on div "WanderHer, Inc." at bounding box center [708, 13] width 40 height 9
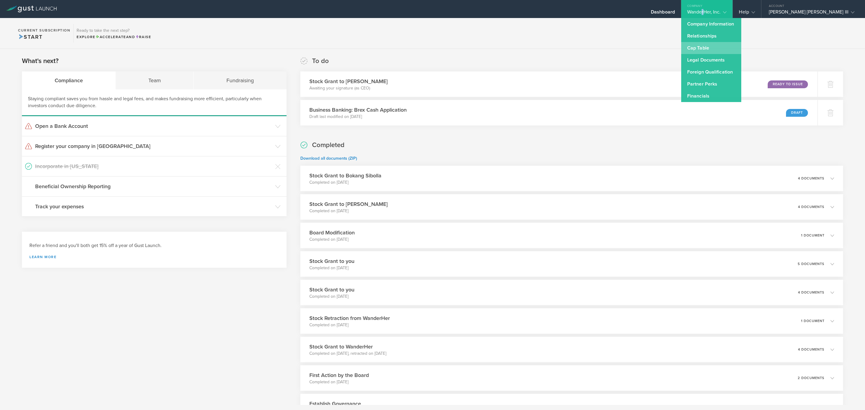
click at [740, 49] on link "Cap Table" at bounding box center [712, 48] width 60 height 12
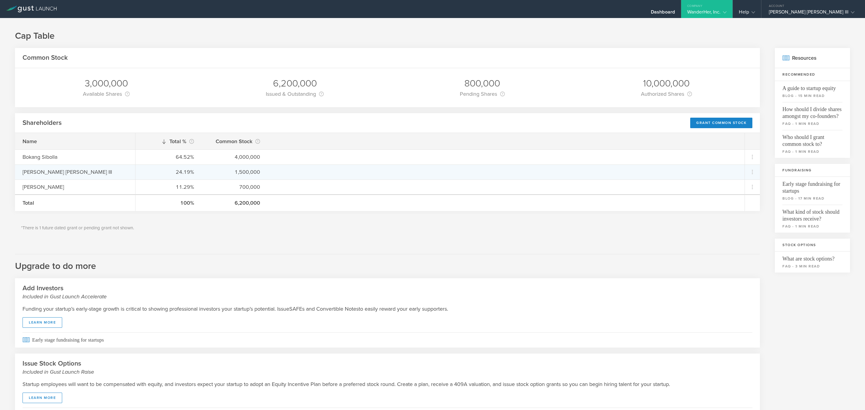
click at [51, 175] on div "[PERSON_NAME] [PERSON_NAME] III" at bounding box center [75, 172] width 105 height 8
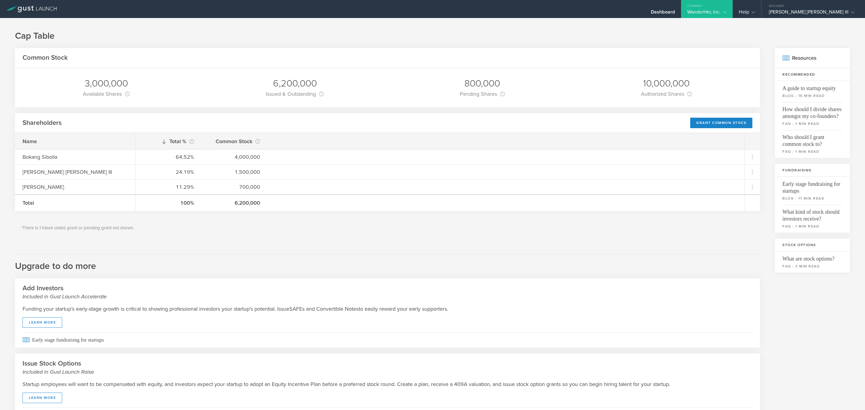
scroll to position [35, 0]
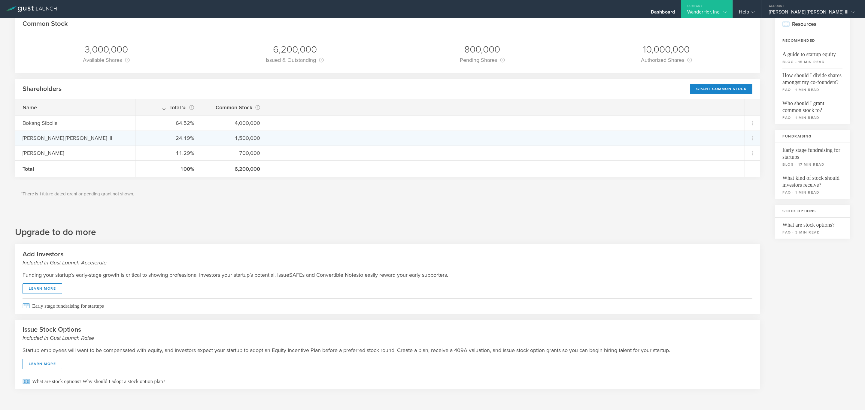
click at [66, 141] on div "[PERSON_NAME] [PERSON_NAME] III" at bounding box center [75, 138] width 105 height 8
click at [749, 140] on icon at bounding box center [752, 138] width 7 height 7
click at [408, 203] on md-backdrop at bounding box center [432, 205] width 865 height 410
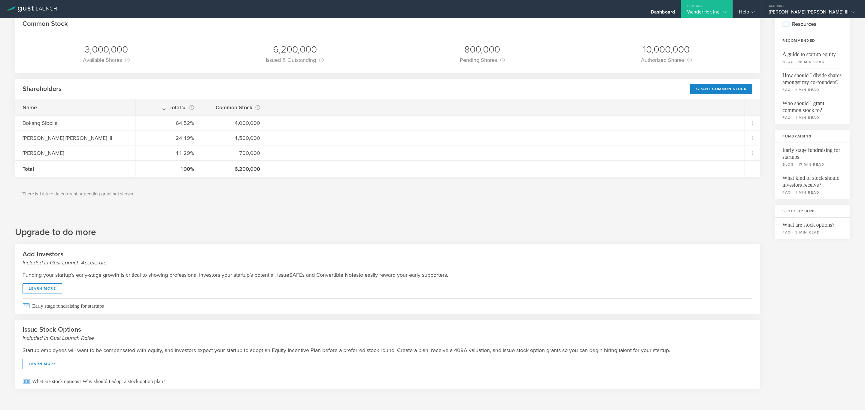
click at [193, 201] on div "*There is 1 future dated grant or pending grant not shown." at bounding box center [387, 194] width 745 height 28
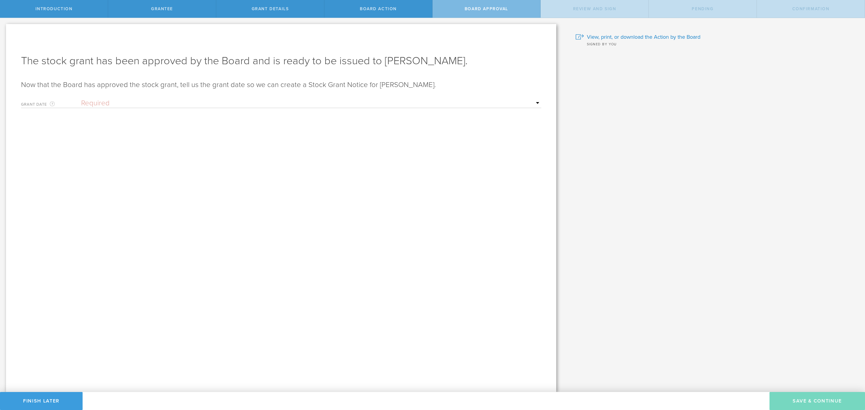
click at [246, 105] on select "Required Upon grantee's signature A specific date" at bounding box center [311, 103] width 460 height 9
select select "uponGranteeSignature"
click at [81, 99] on select "Required Upon grantee's signature A specific date" at bounding box center [311, 103] width 460 height 9
click at [809, 406] on button "Save & Continue" at bounding box center [818, 401] width 96 height 18
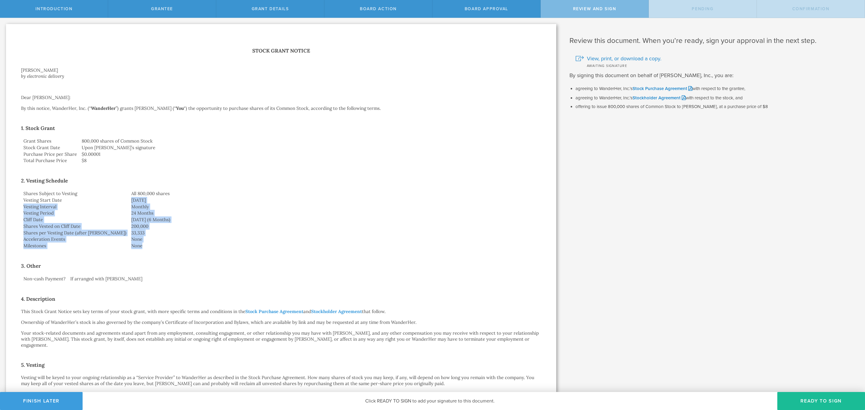
drag, startPoint x: 102, startPoint y: 197, endPoint x: 140, endPoint y: 246, distance: 61.9
click at [140, 246] on tbody "Shares Subject to Vesting All 800,000 shares Vesting Start Date August 21, 2025…" at bounding box center [281, 220] width 520 height 59
click at [282, 262] on h2 "3. Other" at bounding box center [281, 266] width 520 height 10
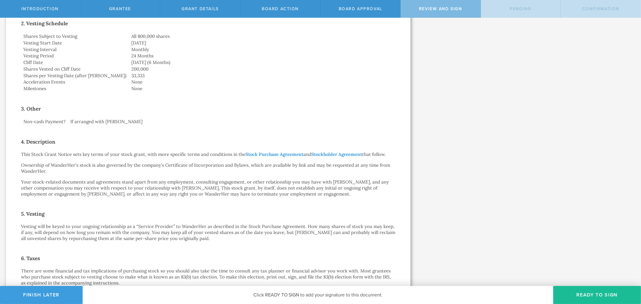
scroll to position [169, 0]
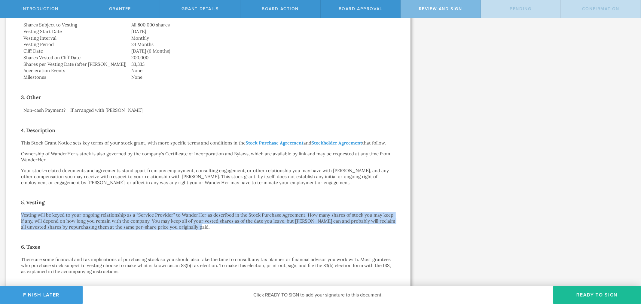
drag, startPoint x: 20, startPoint y: 213, endPoint x: 221, endPoint y: 224, distance: 201.7
click at [221, 224] on div "Stock Grant Notice Sergio Ruiz Moral by electronic delivery Dear Sergio Ruiz Mo…" at bounding box center [208, 139] width 404 height 568
drag, startPoint x: 34, startPoint y: 142, endPoint x: 246, endPoint y: 140, distance: 211.6
click at [246, 140] on p "This Stock Grant Notice sets key terms of your stock grant, with more specific …" at bounding box center [208, 143] width 374 height 6
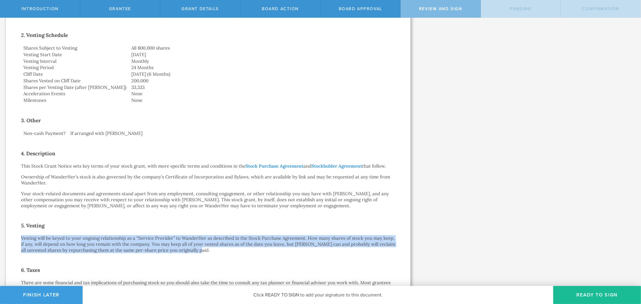
scroll to position [136, 0]
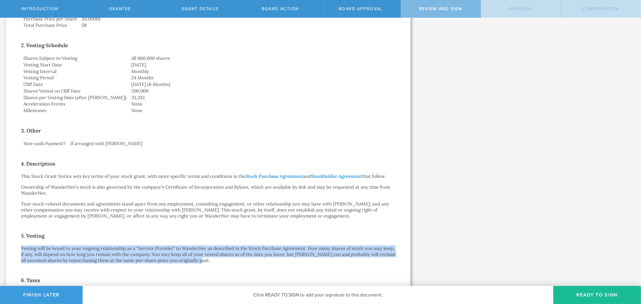
drag, startPoint x: 28, startPoint y: 82, endPoint x: 172, endPoint y: 87, distance: 144.0
click at [172, 87] on tr "Cliff Date February 21, 2026 (6 Months)" at bounding box center [208, 84] width 374 height 7
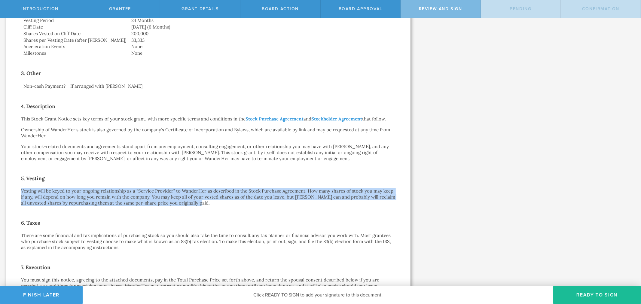
scroll to position [102, 0]
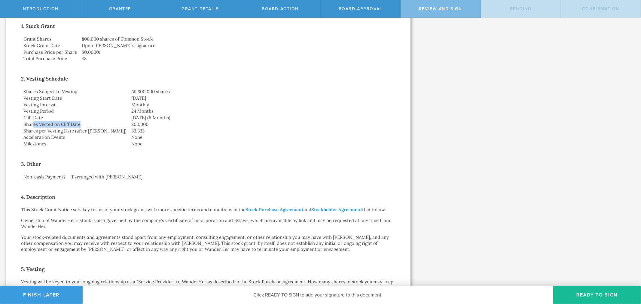
drag, startPoint x: 33, startPoint y: 124, endPoint x: 96, endPoint y: 127, distance: 62.9
click at [96, 127] on td "Shares Vested on Cliff Date" at bounding box center [75, 124] width 108 height 7
drag, startPoint x: 33, startPoint y: 129, endPoint x: 100, endPoint y: 129, distance: 67.3
click at [100, 129] on tr "Shares per Vesting Date (after Cliff) 33,333" at bounding box center [208, 131] width 374 height 7
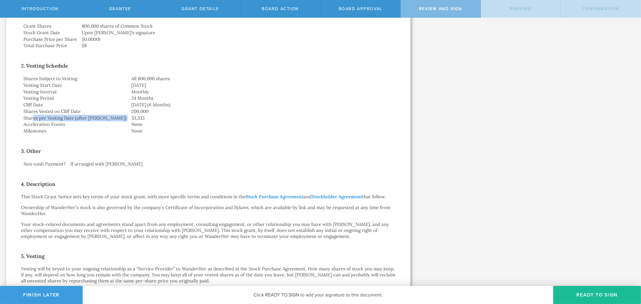
scroll to position [136, 0]
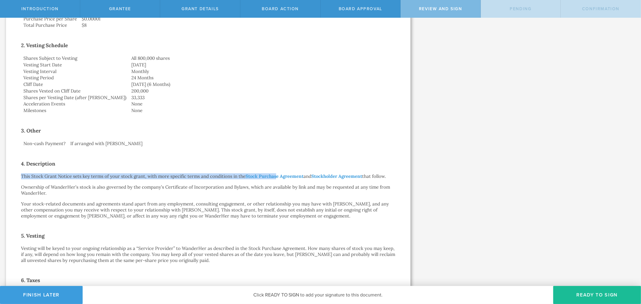
drag, startPoint x: 277, startPoint y: 176, endPoint x: 279, endPoint y: 148, distance: 28.0
click at [279, 148] on div "Stock Grant Notice Sergio Ruiz Moral by electronic delivery Dear Sergio Ruiz Mo…" at bounding box center [208, 172] width 374 height 523
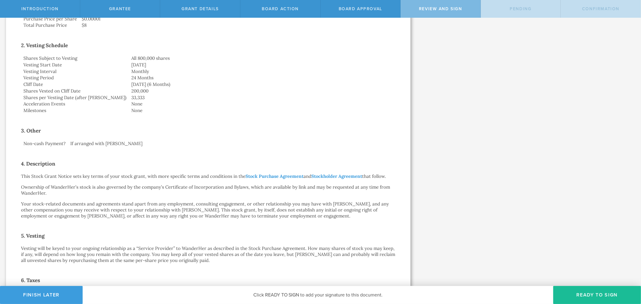
click at [176, 143] on td "If arranged with WanderHer" at bounding box center [232, 143] width 328 height 7
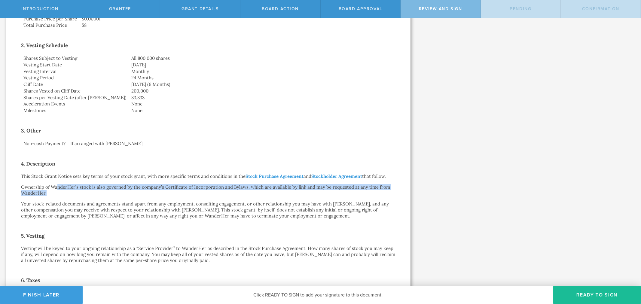
drag, startPoint x: 56, startPoint y: 186, endPoint x: 80, endPoint y: 195, distance: 25.7
click at [80, 195] on p "Ownership of WanderHer’s stock is also governed by the company’s Certificate of…" at bounding box center [208, 190] width 374 height 12
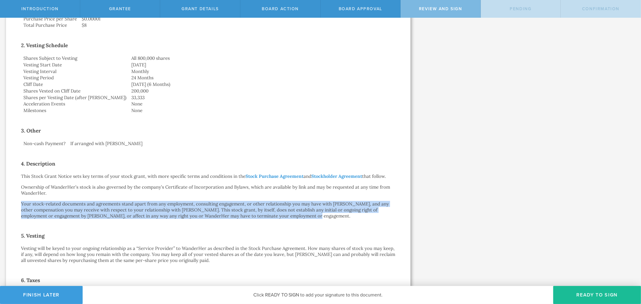
drag, startPoint x: 14, startPoint y: 202, endPoint x: 314, endPoint y: 218, distance: 300.6
click at [314, 218] on div "Stock Grant Notice Sergio Ruiz Moral by electronic delivery Dear Sergio Ruiz Mo…" at bounding box center [208, 173] width 404 height 568
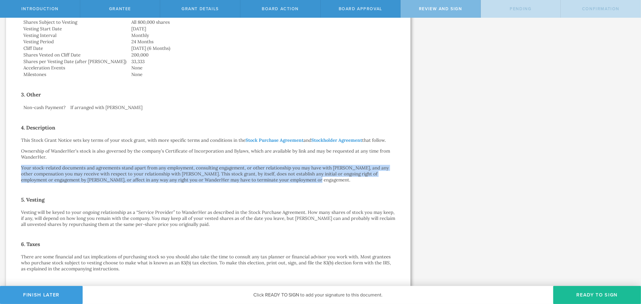
scroll to position [202, 0]
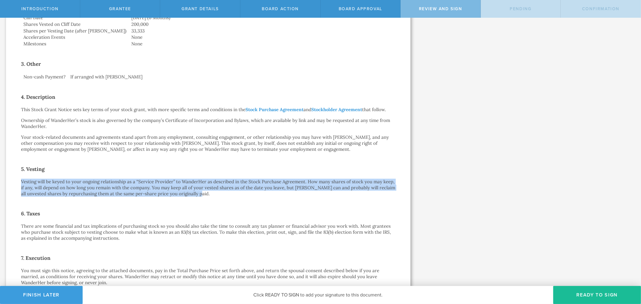
drag, startPoint x: 20, startPoint y: 179, endPoint x: 221, endPoint y: 196, distance: 202.3
click at [221, 196] on div "Stock Grant Notice Sergio Ruiz Moral by electronic delivery Dear Sergio Ruiz Mo…" at bounding box center [208, 106] width 404 height 568
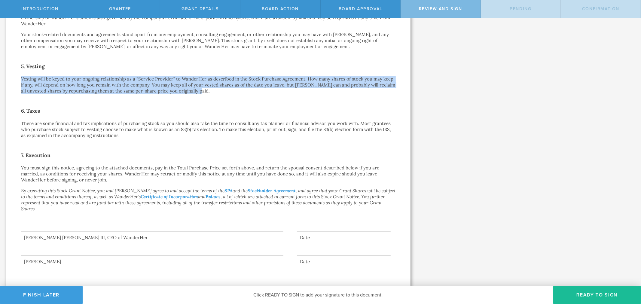
scroll to position [306, 0]
click at [588, 300] on button "Ready to Sign" at bounding box center [597, 295] width 88 height 18
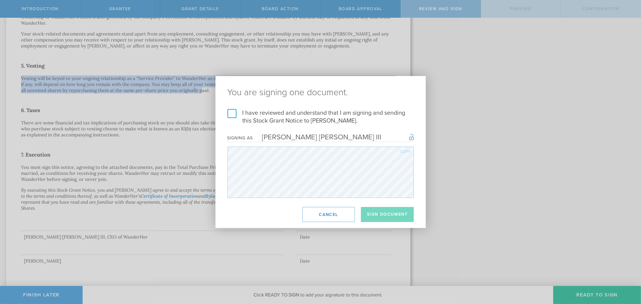
click at [228, 115] on label "I have reviewed and understand that I am signing and sending this Stock Grant N…" at bounding box center [320, 117] width 186 height 16
click at [0, 0] on input "I have reviewed and understand that I am signing and sending this Stock Grant N…" at bounding box center [0, 0] width 0 height 0
click at [401, 209] on button "Sign Document" at bounding box center [387, 214] width 53 height 15
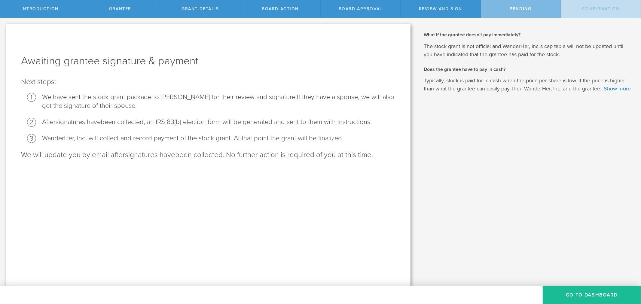
scroll to position [0, 0]
click at [578, 291] on button "Go To Dashboard" at bounding box center [592, 295] width 98 height 18
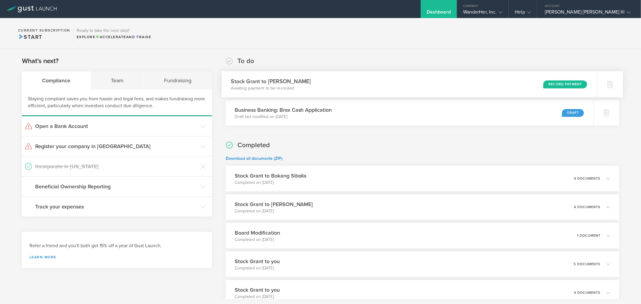
click at [386, 82] on div "Stock Grant to Sergio Ruiz Moral Awaiting payment to be recorded Record Payment" at bounding box center [409, 84] width 375 height 26
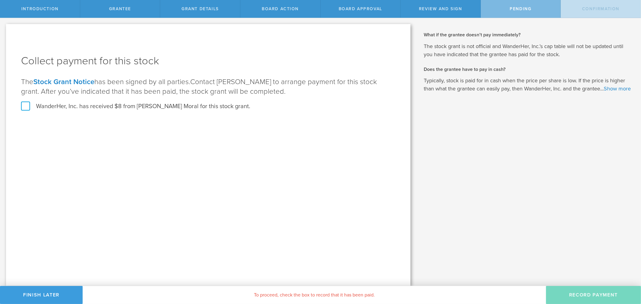
click at [25, 108] on label "WanderHer, Inc. has received $8 from [PERSON_NAME] Moral for this stock grant." at bounding box center [135, 106] width 229 height 8
click at [0, 0] on input "WanderHer, Inc. has received $8 from [PERSON_NAME] Moral for this stock grant." at bounding box center [0, 0] width 0 height 0
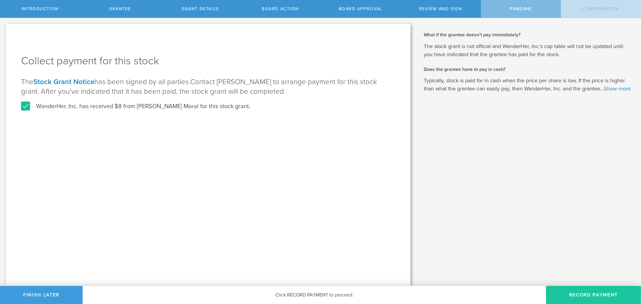
click at [590, 293] on button "Record Payment" at bounding box center [593, 295] width 95 height 18
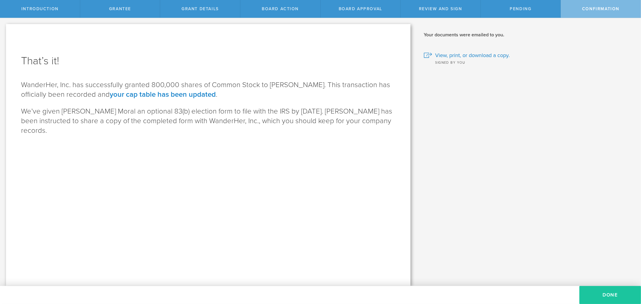
click at [594, 294] on button "Done" at bounding box center [610, 295] width 62 height 18
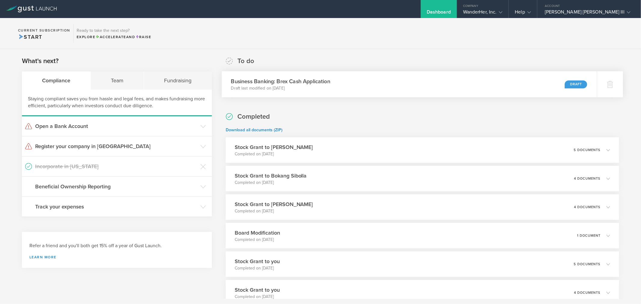
click at [434, 84] on div "Business Banking: Brex Cash Application Draft last modified on Sep 6, 2025 Draft" at bounding box center [409, 84] width 375 height 26
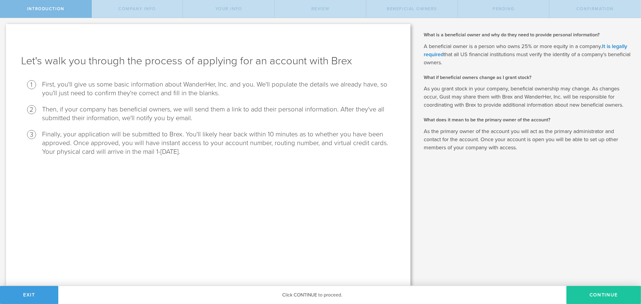
click at [593, 298] on button "Continue" at bounding box center [603, 295] width 75 height 18
select select "string:C_CORP"
type input "Solo women’s travel & safety app"
type input "[PHONE_NUMBER]"
checkbox input "true"
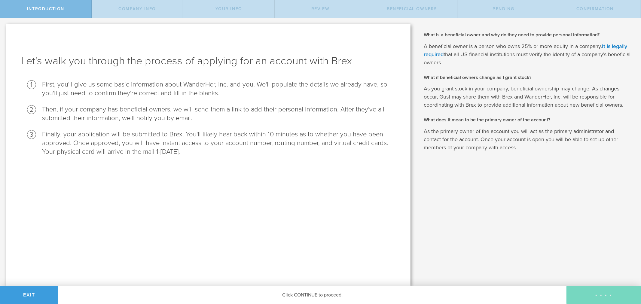
checkbox input "true"
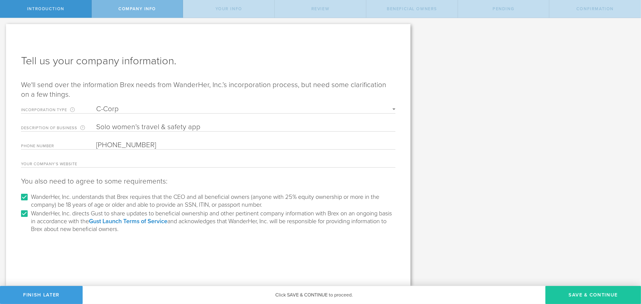
click at [591, 295] on button "Save & Continue" at bounding box center [593, 295] width 96 height 18
type input "Bokang Sibolla"
type input "Founder"
type input "05"
type input "16"
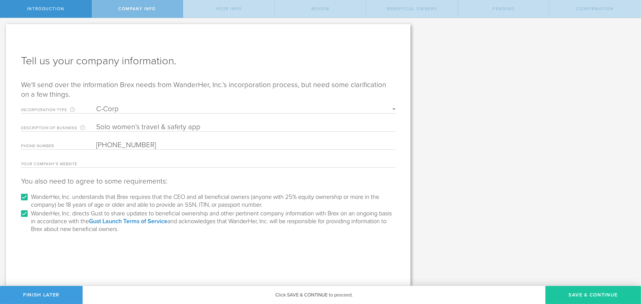
type input "1994"
select select "string:PASSPORT"
select select "string:ZA"
type input "34 Shortmarket St, , 8000, South Africa"
type input "Cape Town City Centre"
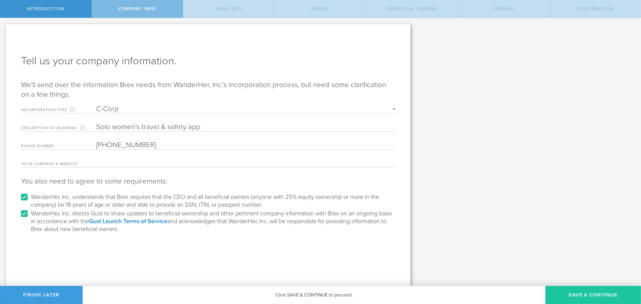
type input "Cape Town"
type input "8000"
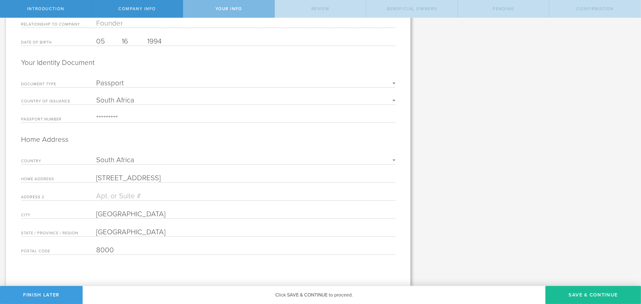
scroll to position [137, 0]
click at [577, 296] on button "Save & Continue" at bounding box center [593, 295] width 96 height 18
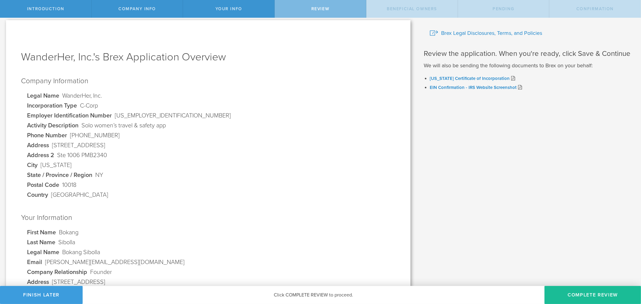
scroll to position [0, 0]
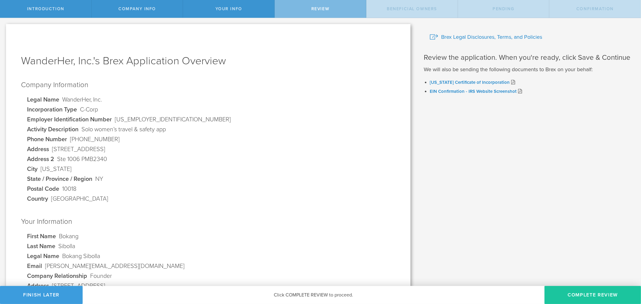
click at [597, 295] on button "Complete Review" at bounding box center [593, 295] width 96 height 18
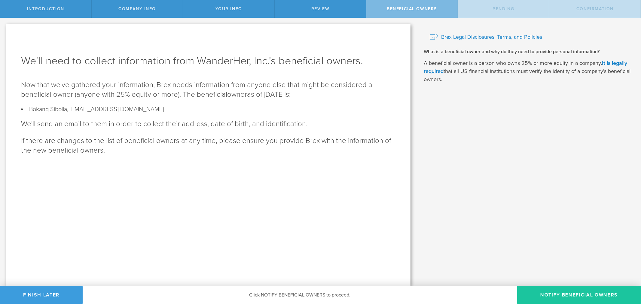
click at [570, 294] on button "Notify Beneficial Owners" at bounding box center [579, 295] width 124 height 18
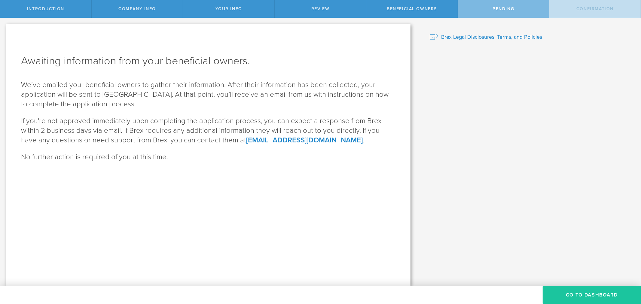
click at [569, 292] on button "GO TO DASHBOARD" at bounding box center [592, 295] width 98 height 18
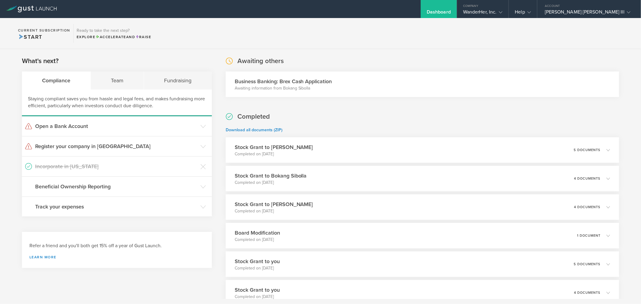
click at [298, 85] on p "Awaiting information from Bokang Sibolla" at bounding box center [283, 88] width 97 height 6
click at [503, 15] on div "WanderHer, Inc." at bounding box center [483, 13] width 40 height 9
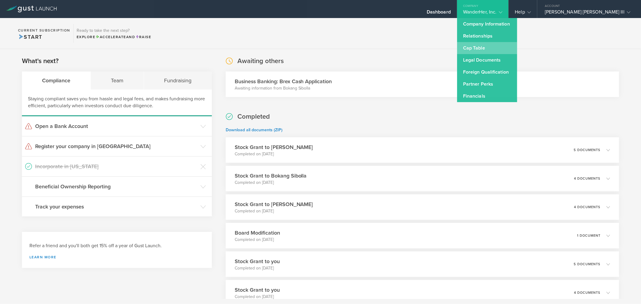
click at [511, 46] on link "Cap Table" at bounding box center [487, 48] width 60 height 12
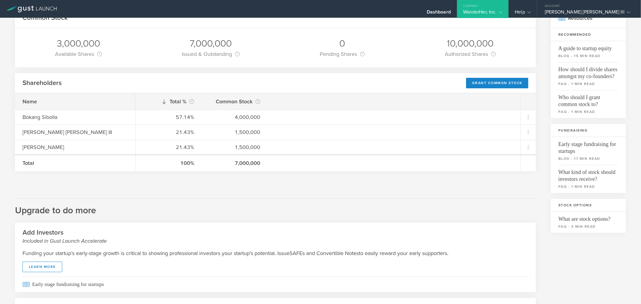
scroll to position [133, 0]
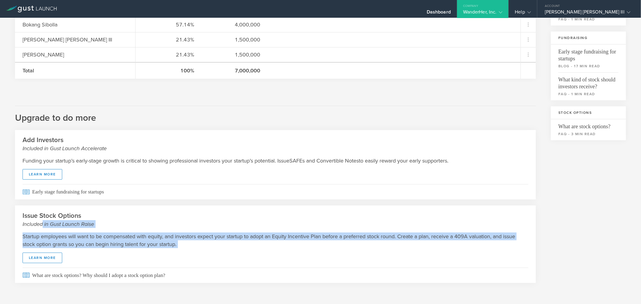
drag, startPoint x: 41, startPoint y: 224, endPoint x: 223, endPoint y: 255, distance: 183.7
click at [223, 255] on div "Issue Stock Options Included in Gust Launch Raise Startup employees will want t…" at bounding box center [275, 244] width 521 height 77
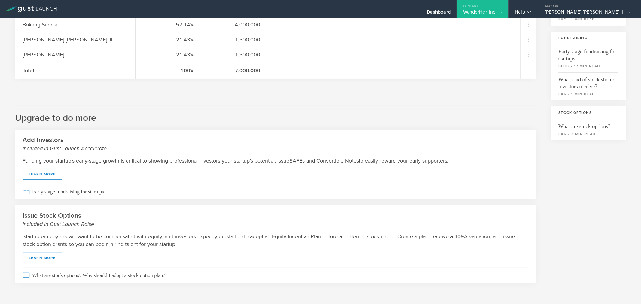
click at [197, 116] on h2 "Upgrade to do more" at bounding box center [275, 115] width 521 height 18
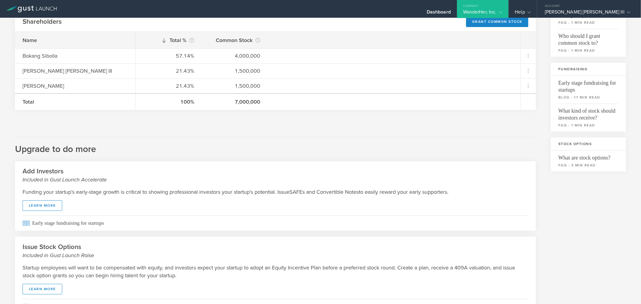
scroll to position [0, 0]
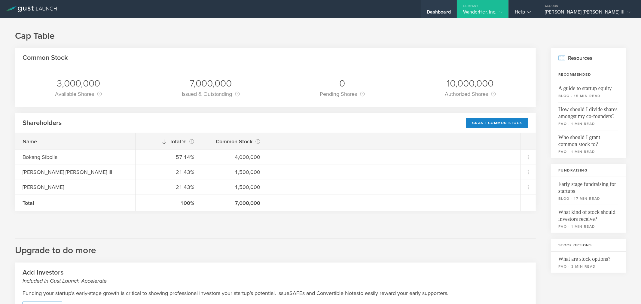
click at [451, 10] on div "Dashboard" at bounding box center [439, 13] width 24 height 9
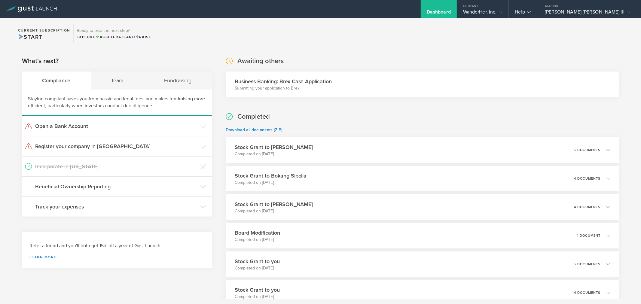
click at [295, 89] on p "Submitting your application to Brex" at bounding box center [283, 88] width 97 height 6
click at [260, 83] on h3 "Business Banking: Brex Cash Application" at bounding box center [283, 82] width 97 height 8
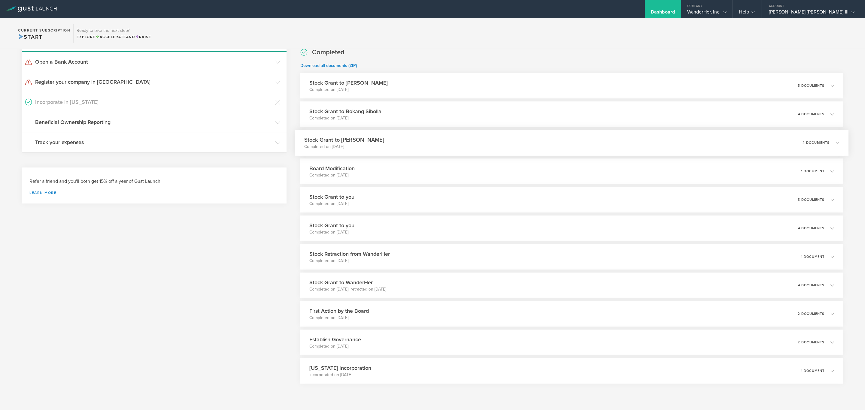
scroll to position [80, 0]
